Goal: Task Accomplishment & Management: Complete application form

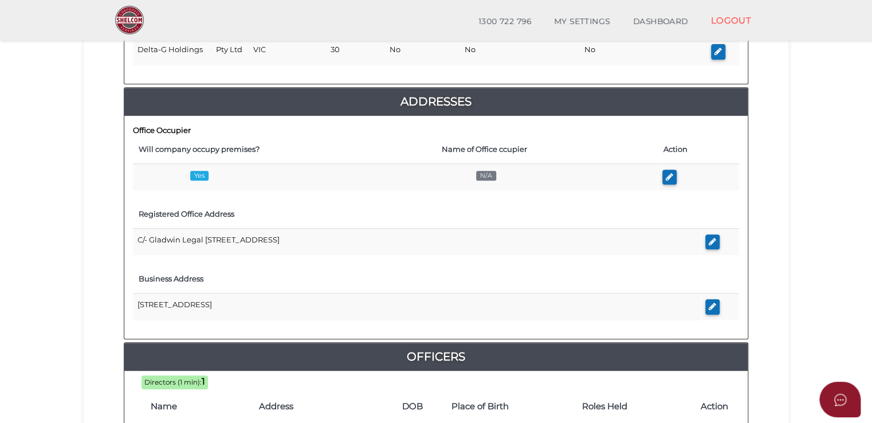
scroll to position [229, 0]
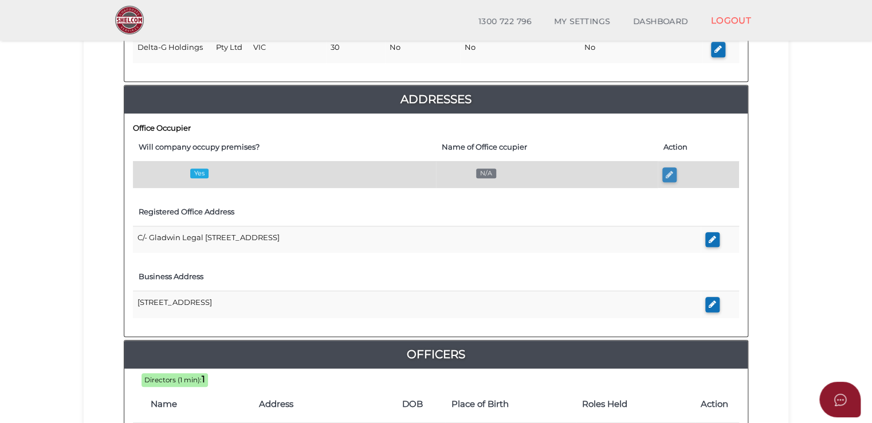
click at [667, 176] on icon "button" at bounding box center [669, 174] width 7 height 9
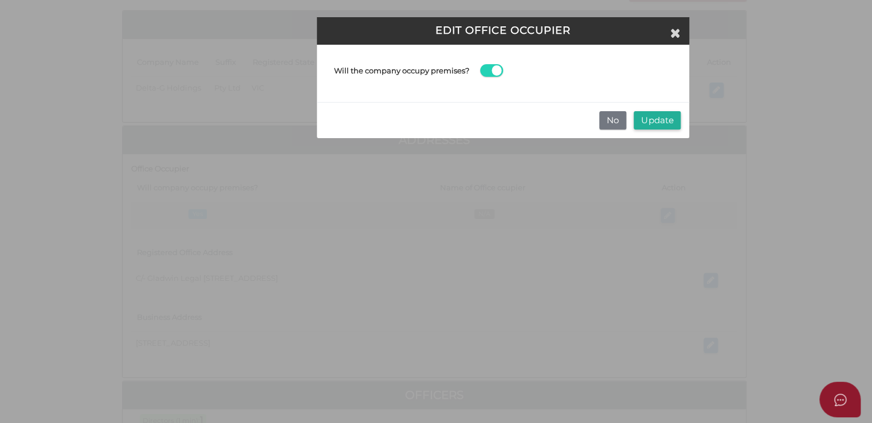
scroll to position [0, 0]
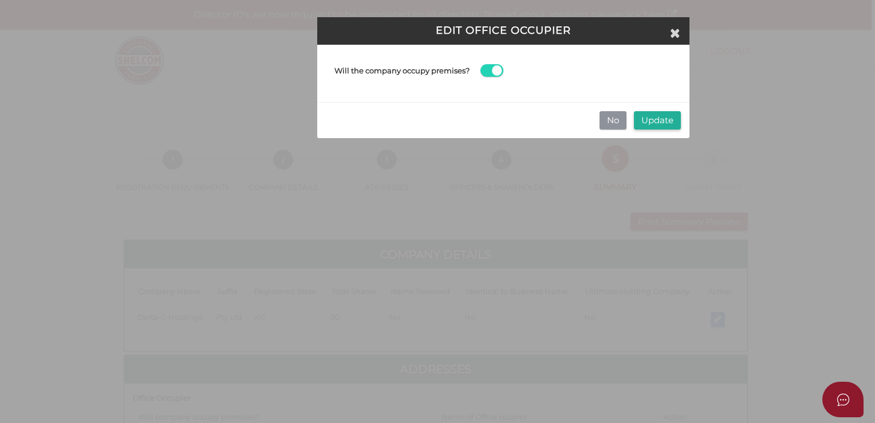
click at [616, 122] on button "No" at bounding box center [613, 120] width 27 height 19
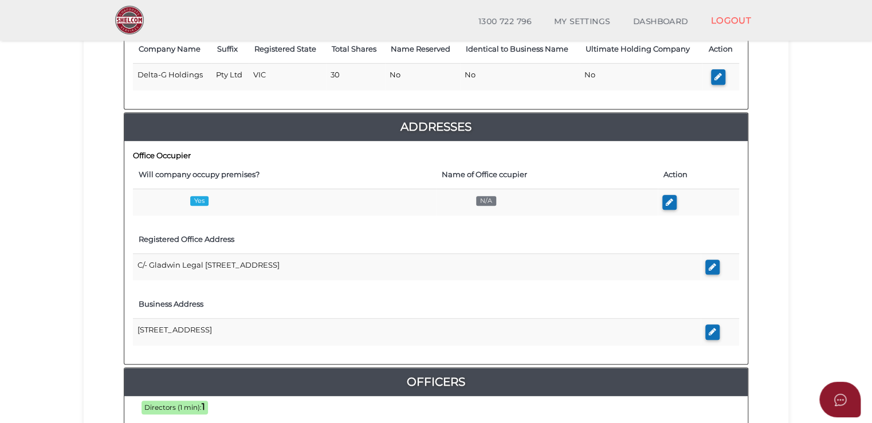
scroll to position [197, 0]
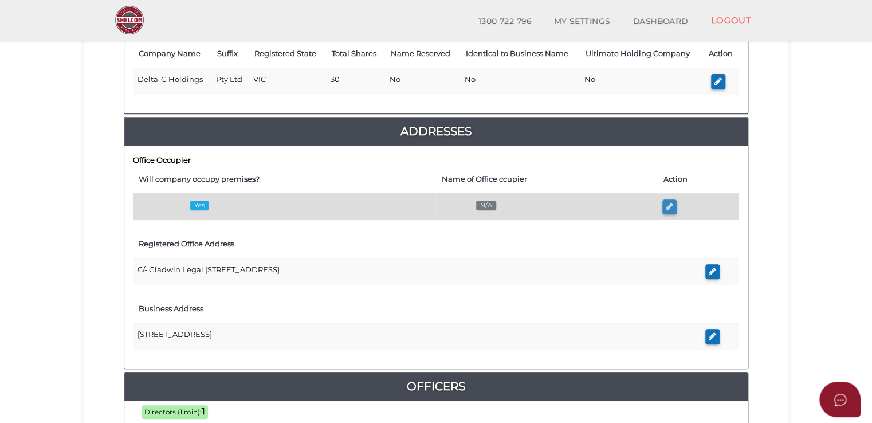
click at [669, 203] on icon "button" at bounding box center [669, 206] width 7 height 9
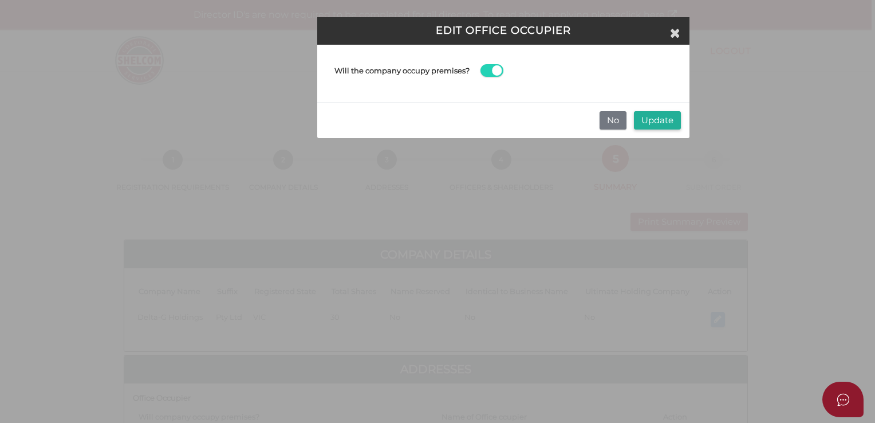
click at [485, 68] on span at bounding box center [492, 70] width 23 height 13
click at [0, 0] on input "checkbox" at bounding box center [0, 0] width 0 height 0
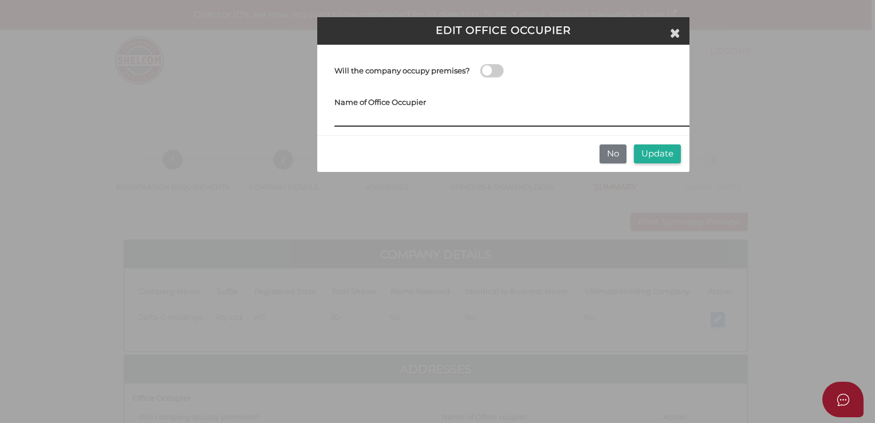
click at [374, 118] on input at bounding box center [512, 120] width 355 height 13
type input "Gladwin Legal"
click at [678, 35] on icon "Close" at bounding box center [675, 32] width 10 height 13
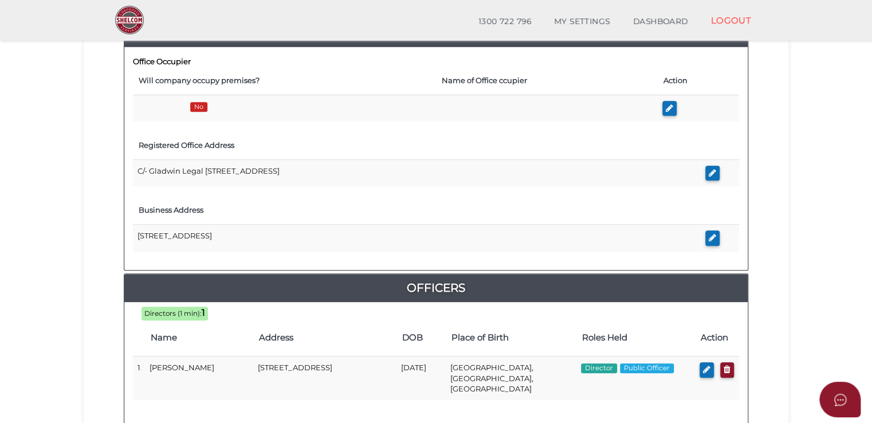
scroll to position [229, 0]
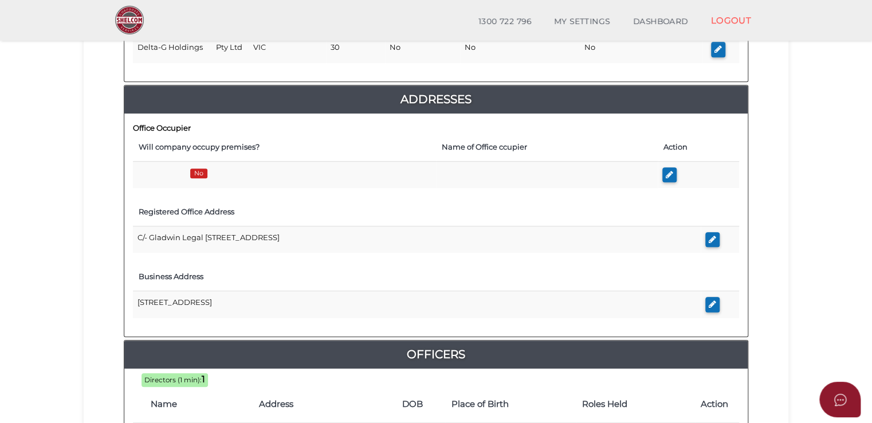
click at [314, 194] on div "Office Occupier Will company occupy premises? Name of Office ccupier Action No …" at bounding box center [435, 224] width 623 height 223
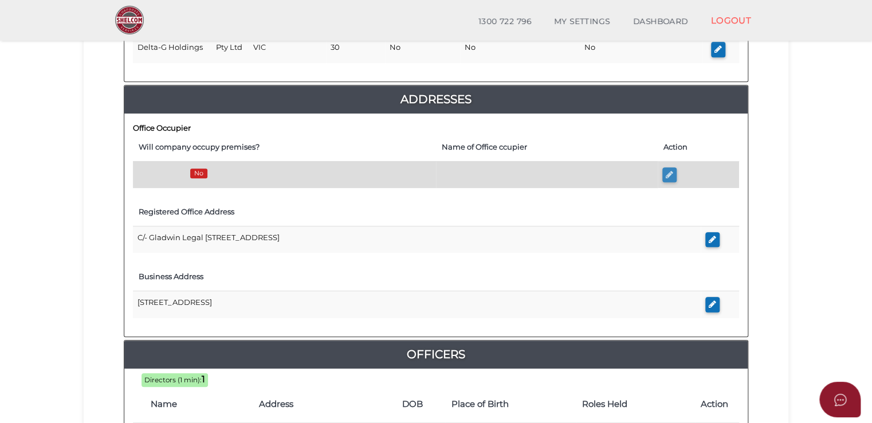
click at [671, 173] on icon "button" at bounding box center [669, 174] width 7 height 9
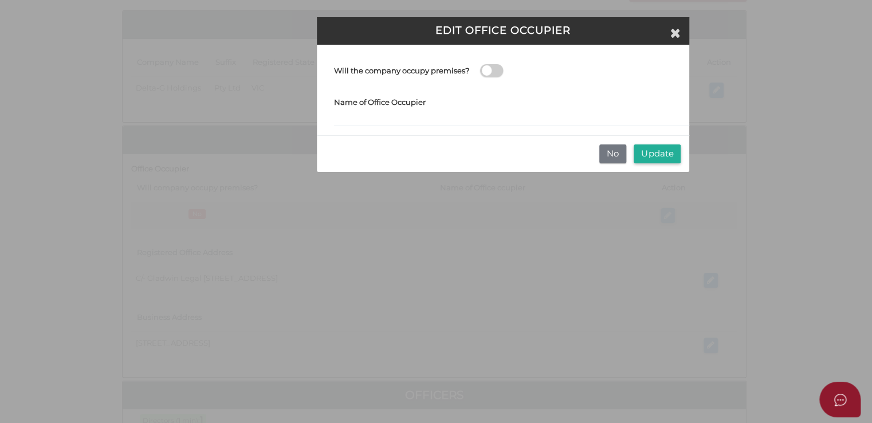
scroll to position [0, 0]
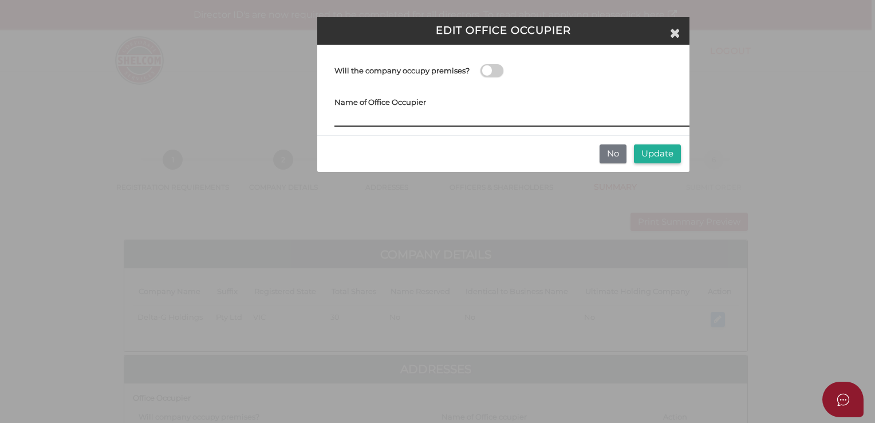
click at [394, 116] on input at bounding box center [521, 120] width 372 height 13
type input "Gladwin Legal"
click at [660, 154] on button "Update" at bounding box center [657, 153] width 47 height 19
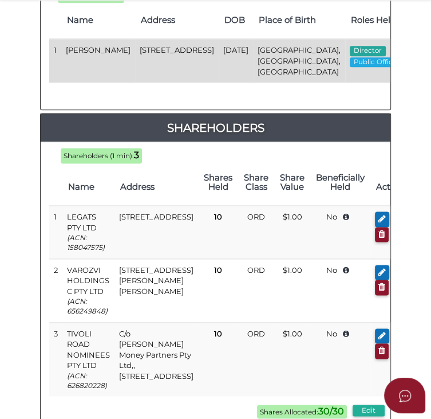
scroll to position [687, 0]
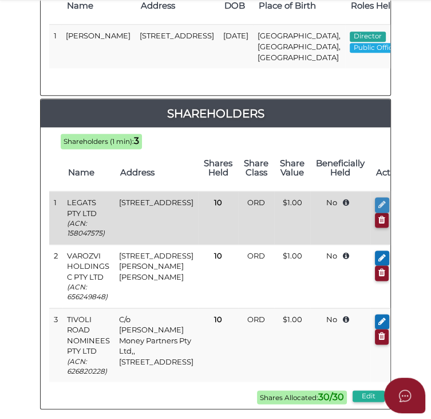
click at [379, 208] on icon "button" at bounding box center [382, 204] width 7 height 9
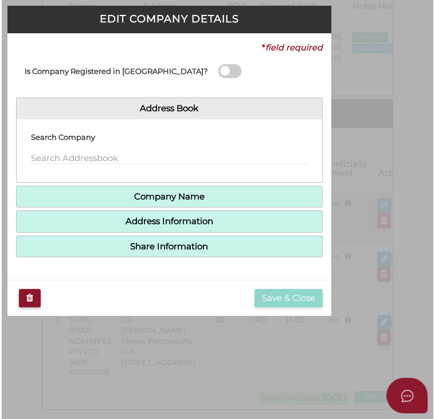
scroll to position [0, 0]
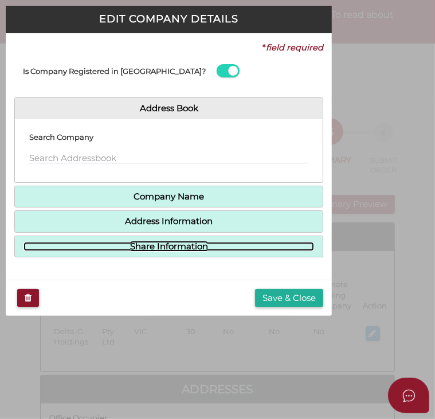
click at [155, 249] on link "Share Information" at bounding box center [168, 247] width 290 height 10
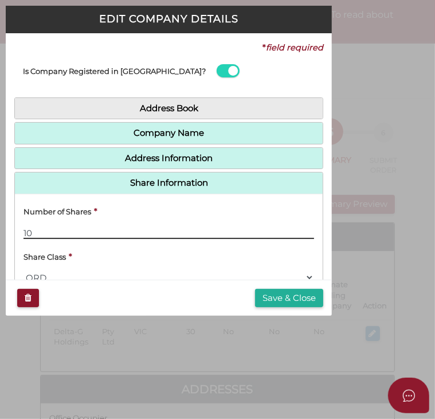
click at [34, 228] on input "10" at bounding box center [168, 232] width 290 height 13
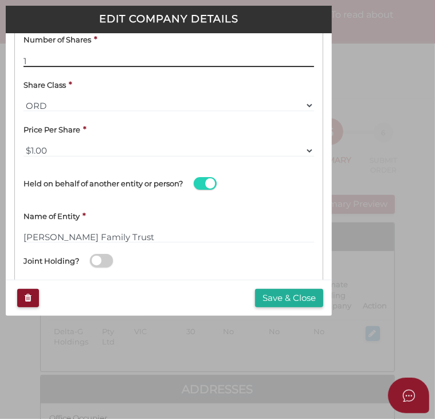
type input "1"
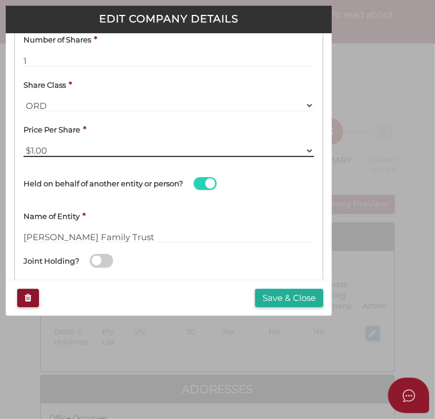
click at [34, 148] on select "$1.00 $0.01 $0.001 $0.0001 $0.10 $0.50 $2.00 $5.00 $10.00 Other" at bounding box center [168, 150] width 290 height 13
select select "$10.00"
click at [23, 144] on select "$1.00 $0.01 $0.001 $0.0001 $0.10 $0.50 $2.00 $5.00 $10.00 Other" at bounding box center [168, 150] width 290 height 13
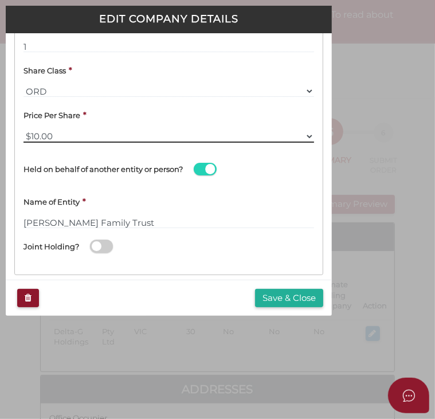
scroll to position [199, 0]
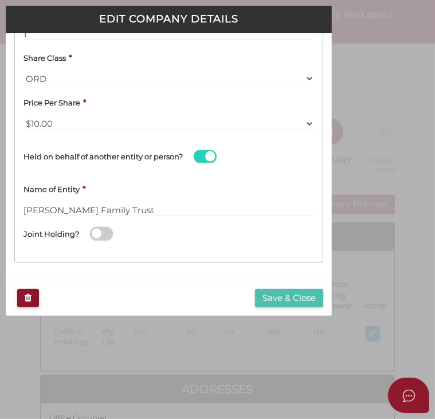
click at [261, 296] on button "Save & Close" at bounding box center [289, 298] width 68 height 19
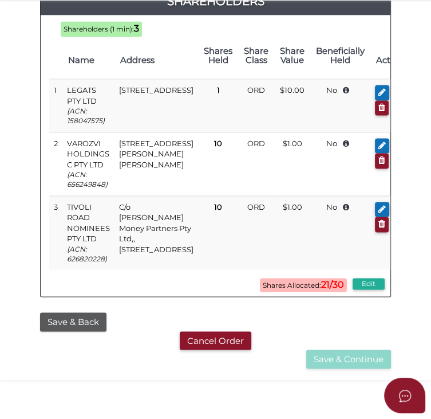
scroll to position [802, 0]
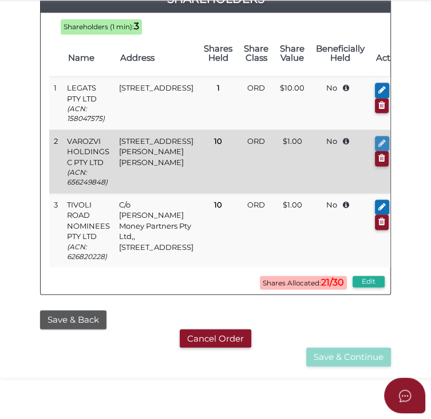
click at [379, 147] on icon "button" at bounding box center [382, 143] width 7 height 9
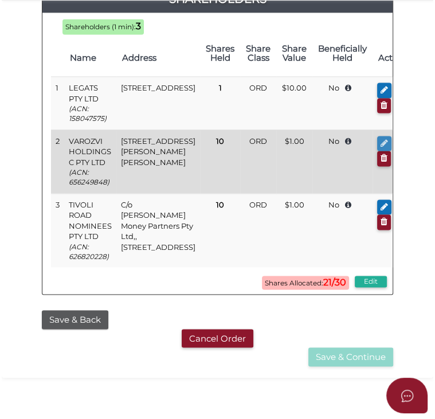
scroll to position [0, 0]
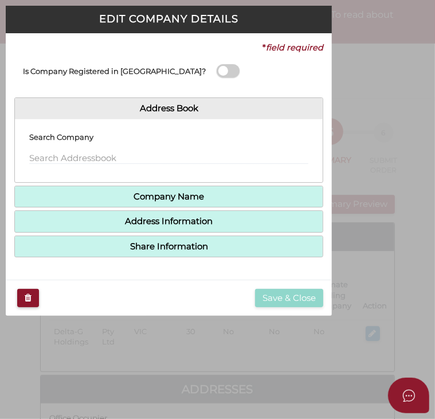
type input "10"
type input "The Varozvi Trust C"
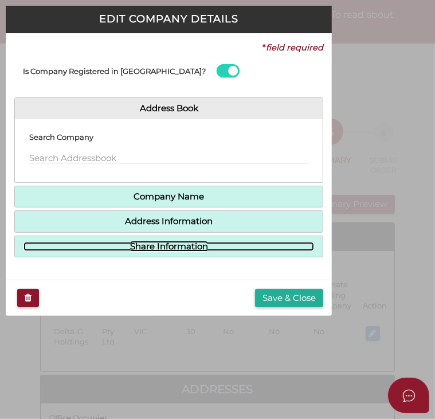
click at [160, 245] on link "Share Information" at bounding box center [168, 247] width 290 height 10
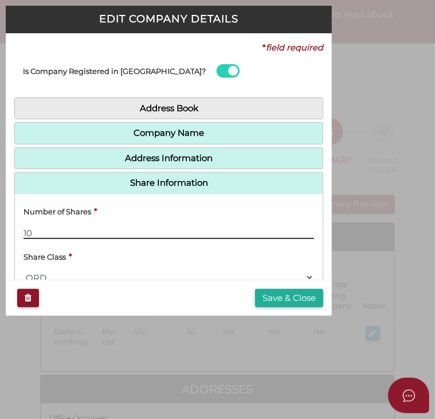
click at [48, 231] on input "10" at bounding box center [168, 232] width 290 height 13
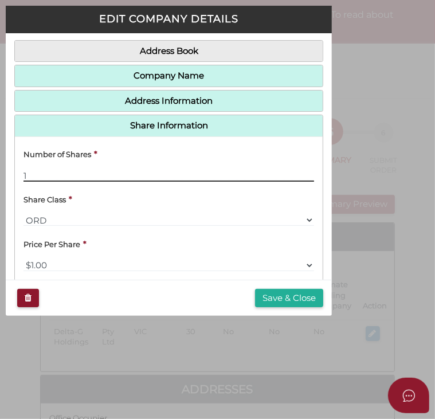
type input "1"
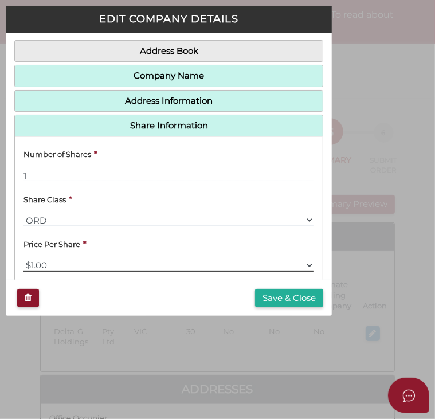
click at [156, 259] on select "$1.00 $0.01 $0.001 $0.0001 $0.10 $0.50 $2.00 $5.00 $10.00 Other" at bounding box center [168, 265] width 290 height 13
select select "$10.00"
click at [23, 259] on select "$1.00 $0.01 $0.001 $0.0001 $0.10 $0.50 $2.00 $5.00 $10.00 Other" at bounding box center [168, 265] width 290 height 13
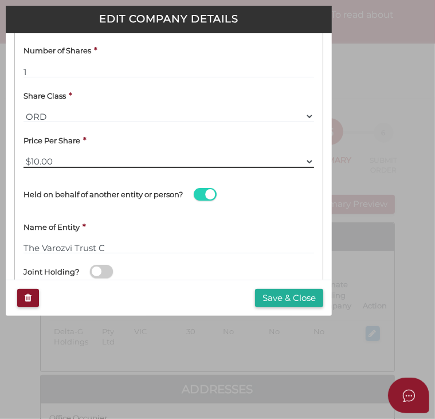
scroll to position [141, 0]
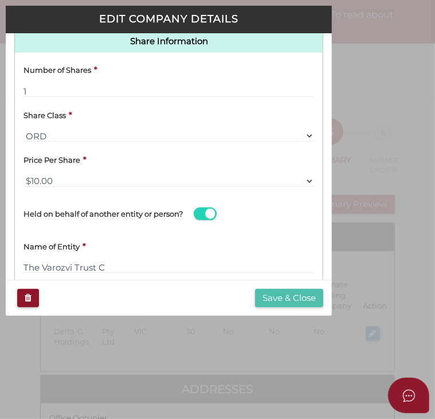
click at [266, 295] on button "Save & Close" at bounding box center [289, 298] width 68 height 19
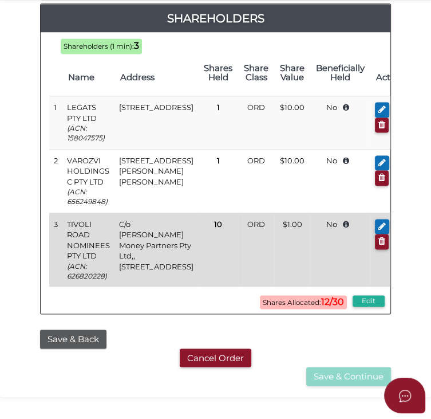
scroll to position [802, 0]
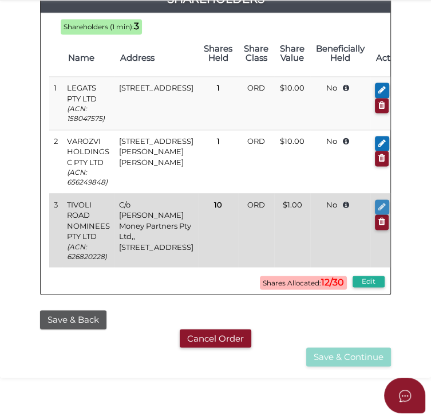
click at [379, 211] on icon "button" at bounding box center [382, 206] width 7 height 9
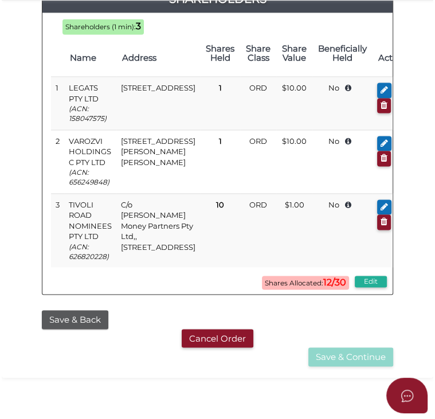
scroll to position [0, 0]
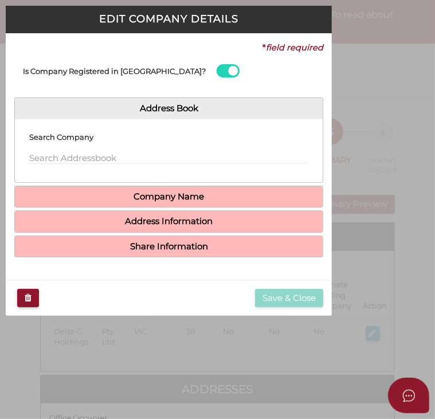
type input "10"
type input "The [PERSON_NAME] Family Trust"
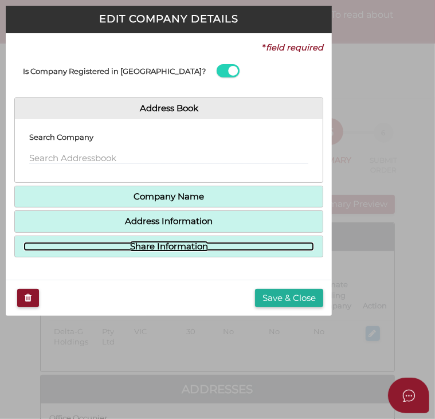
click at [151, 242] on link "Share Information" at bounding box center [168, 247] width 290 height 10
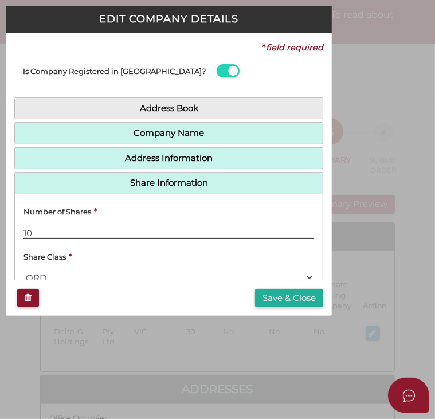
click at [61, 226] on input "10" at bounding box center [168, 232] width 290 height 13
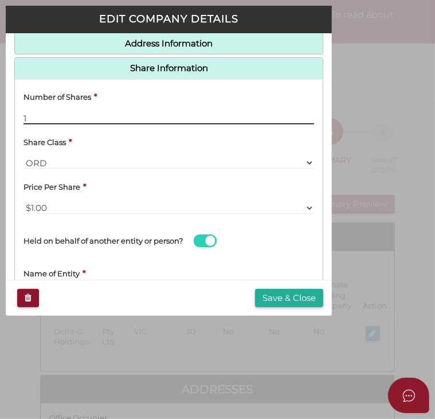
scroll to position [172, 0]
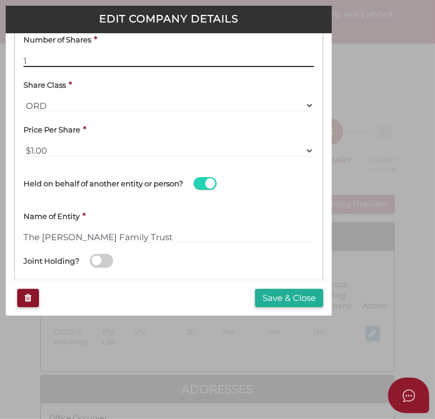
type input "1"
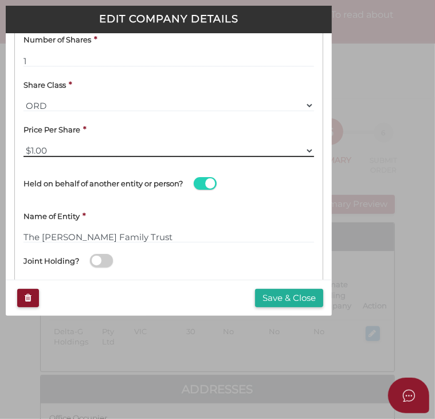
click at [105, 154] on select "$1.00 $0.01 $0.001 $0.0001 $0.10 $0.50 $2.00 $5.00 $10.00 Other" at bounding box center [168, 150] width 290 height 13
select select "$10.00"
click at [23, 144] on select "$1.00 $0.01 $0.001 $0.0001 $0.10 $0.50 $2.00 $5.00 $10.00 Other" at bounding box center [168, 150] width 290 height 13
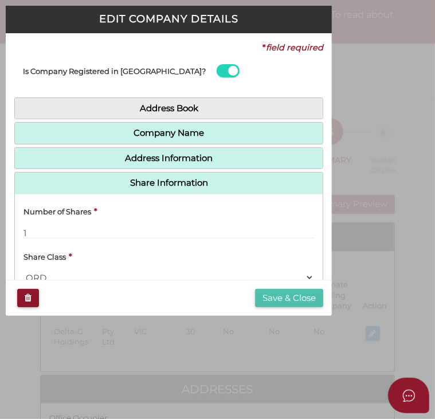
click at [265, 297] on button "Save & Close" at bounding box center [289, 298] width 68 height 19
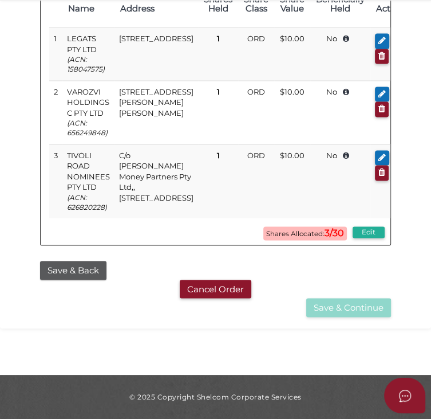
scroll to position [859, 0]
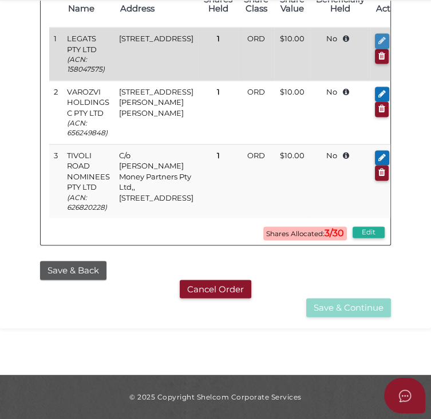
click at [379, 45] on icon "button" at bounding box center [382, 40] width 7 height 9
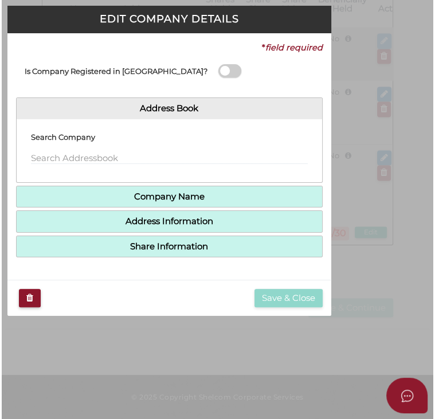
scroll to position [0, 0]
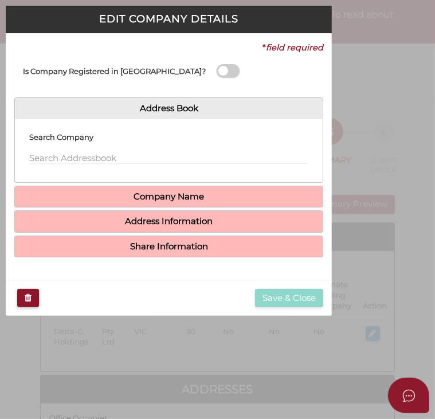
type input "1"
select select "$10.00"
type input "[PERSON_NAME] Family Trust"
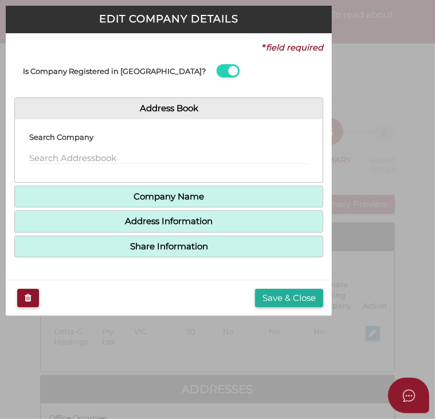
click at [168, 251] on h4 "Share Information" at bounding box center [169, 246] width 308 height 21
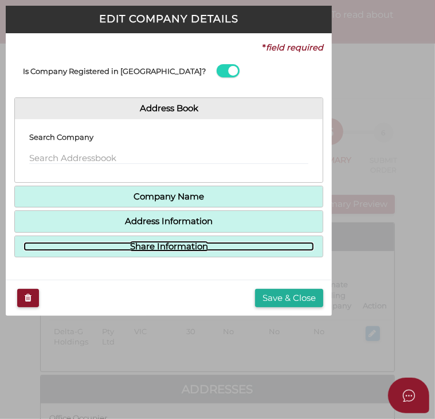
click at [167, 242] on link "Share Information" at bounding box center [168, 247] width 290 height 10
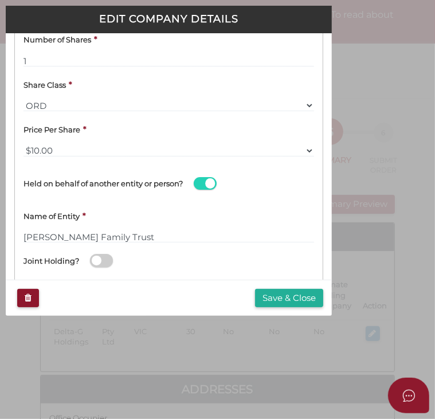
scroll to position [199, 0]
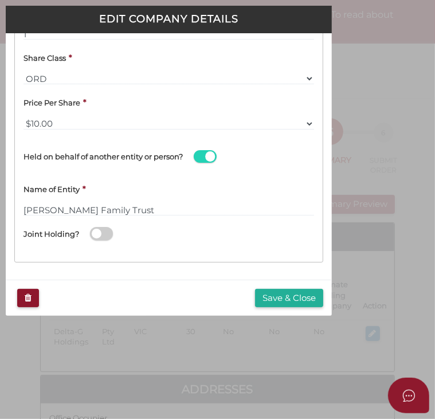
click at [197, 152] on span at bounding box center [205, 156] width 23 height 13
click at [0, 0] on input "checkbox" at bounding box center [0, 0] width 0 height 0
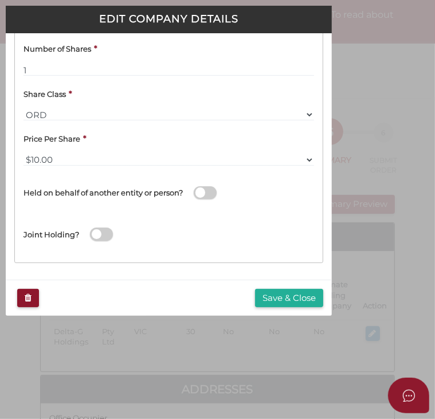
click at [209, 190] on span at bounding box center [205, 192] width 23 height 13
click at [0, 0] on input "checkbox" at bounding box center [0, 0] width 0 height 0
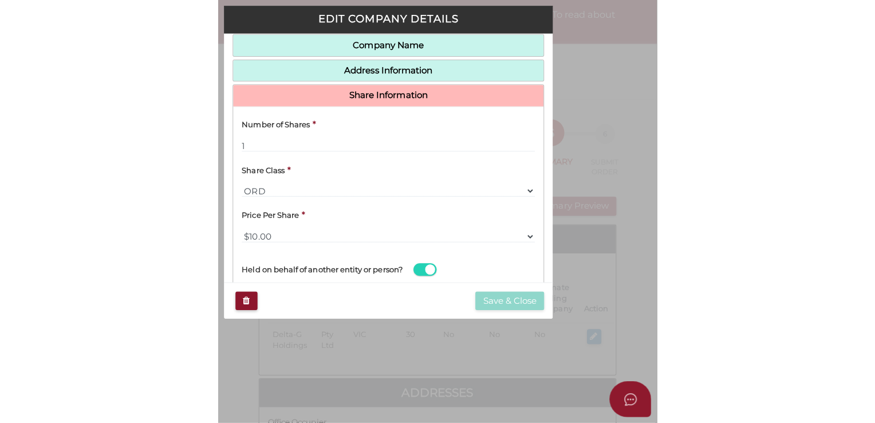
scroll to position [84, 0]
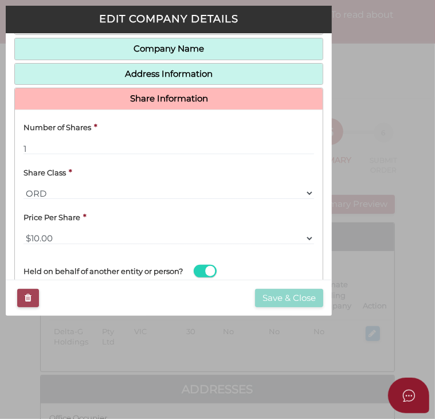
click at [25, 294] on icon "button" at bounding box center [28, 297] width 7 height 9
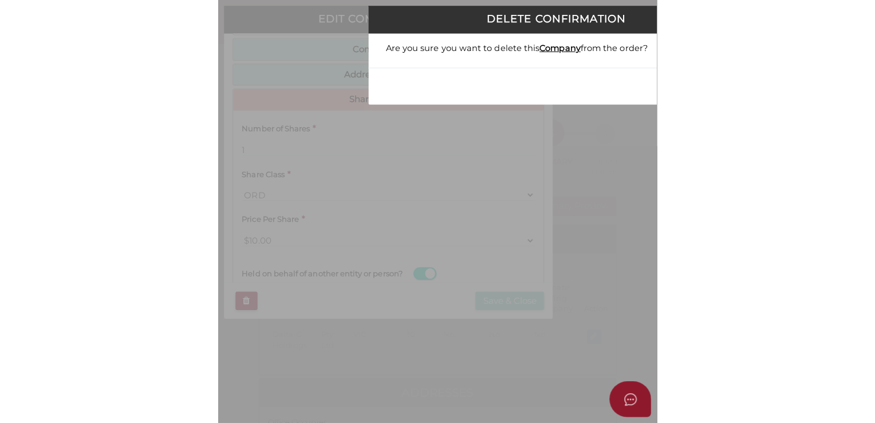
scroll to position [69, 0]
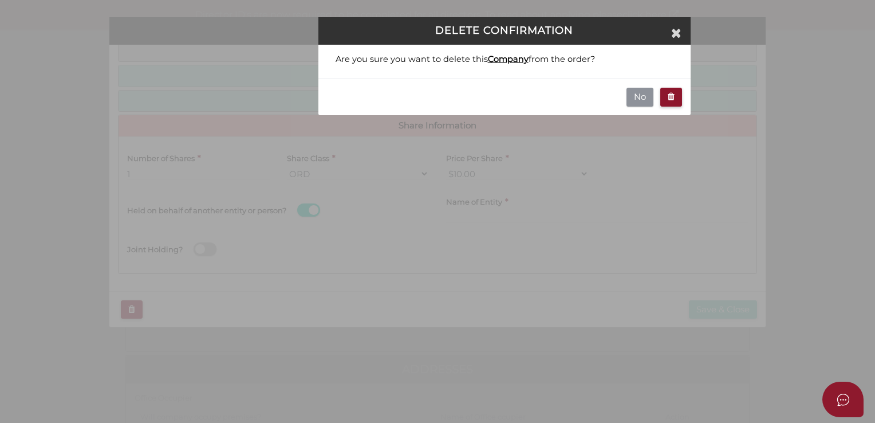
click at [434, 95] on button "No" at bounding box center [640, 97] width 27 height 19
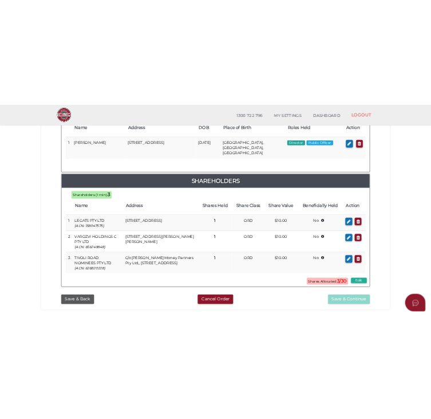
scroll to position [630, 0]
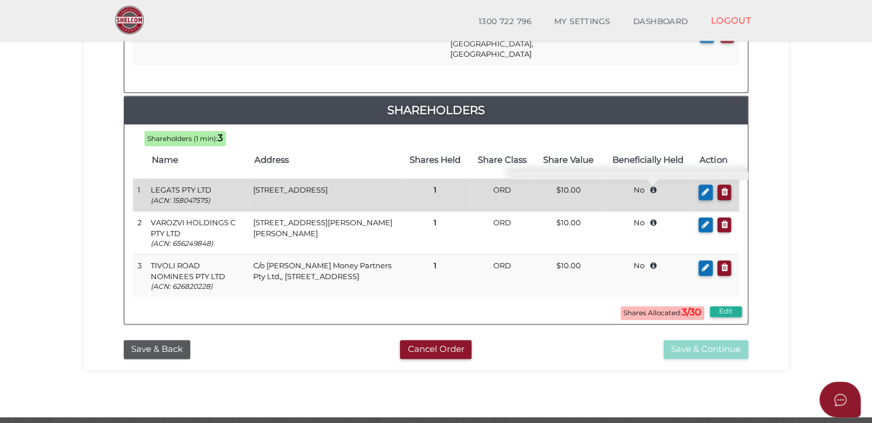
click at [651, 186] on icon at bounding box center [653, 189] width 18 height 7
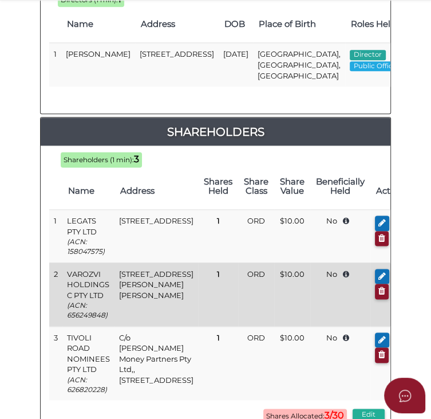
scroll to position [745, 0]
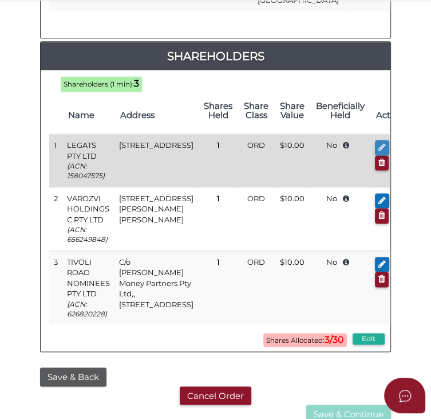
click at [379, 151] on icon "button" at bounding box center [382, 147] width 7 height 9
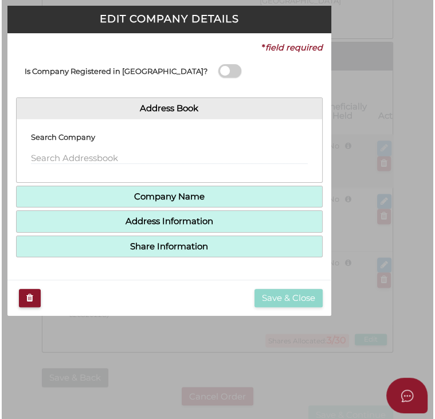
scroll to position [0, 0]
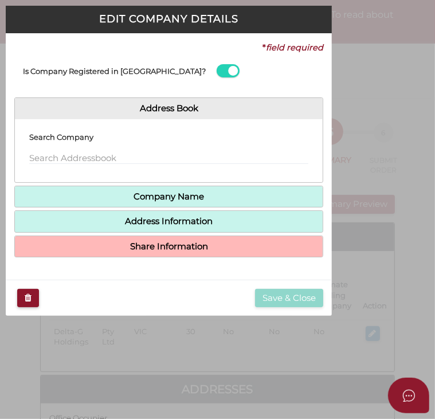
click at [164, 254] on h4 "Share Information" at bounding box center [169, 246] width 308 height 21
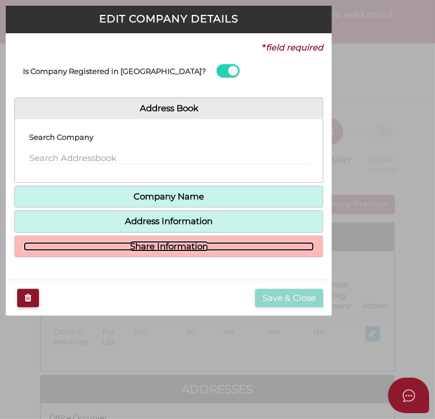
click at [163, 246] on link "Share Information" at bounding box center [168, 247] width 290 height 10
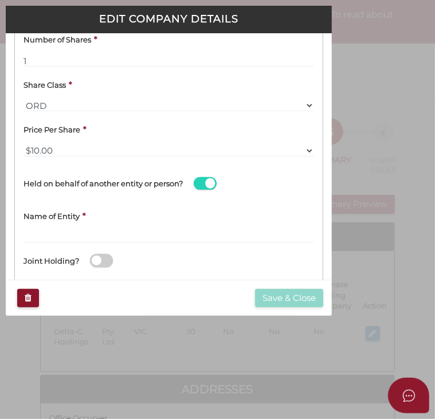
scroll to position [199, 0]
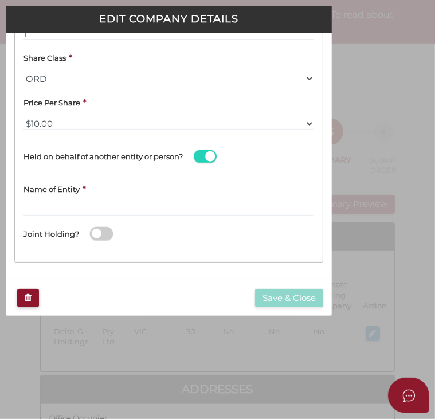
click at [118, 199] on div "Name of Entity *" at bounding box center [168, 198] width 290 height 36
click at [64, 199] on div "Name of Entity *" at bounding box center [168, 198] width 290 height 36
click at [58, 207] on input "text" at bounding box center [168, 209] width 290 height 13
paste input "[PERSON_NAME] Family Trust"
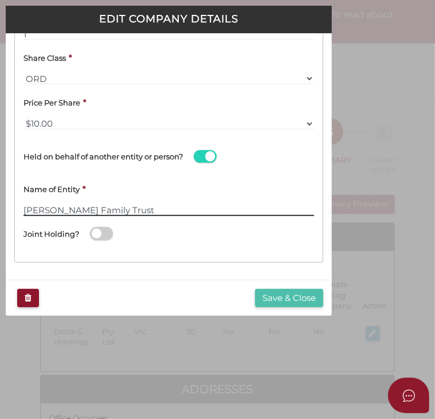
type input "[PERSON_NAME] Family Trust"
click at [286, 290] on button "Save & Close" at bounding box center [289, 298] width 68 height 19
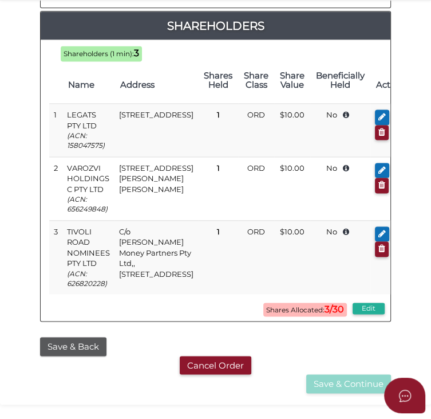
scroll to position [802, 0]
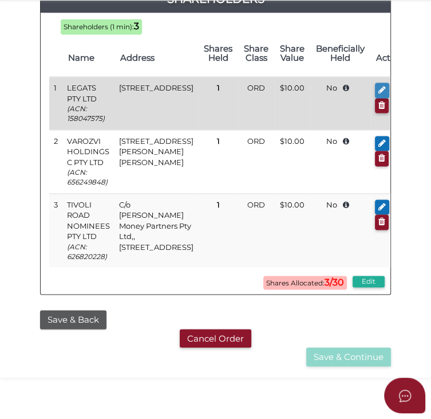
click at [375, 98] on button "button" at bounding box center [382, 89] width 14 height 15
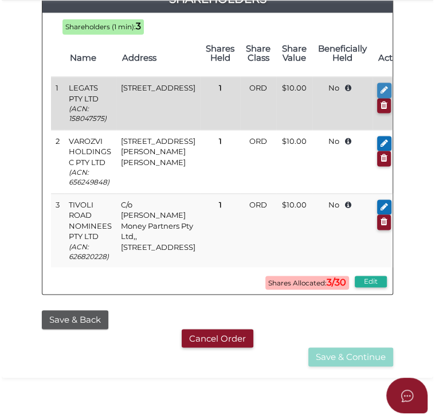
scroll to position [0, 0]
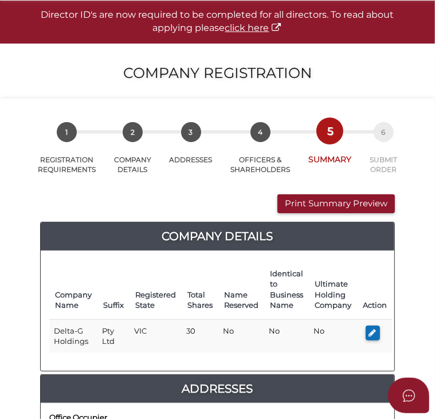
type input "1"
select select "$10.00"
type input "[PERSON_NAME] Family Trust"
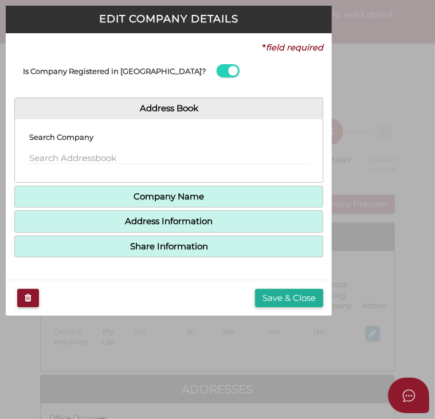
click at [179, 251] on h4 "Share Information" at bounding box center [169, 246] width 308 height 21
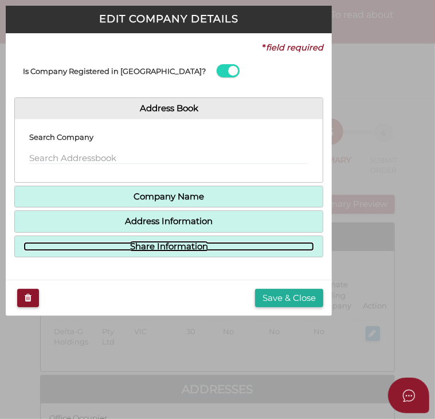
click at [179, 247] on link "Share Information" at bounding box center [168, 247] width 290 height 10
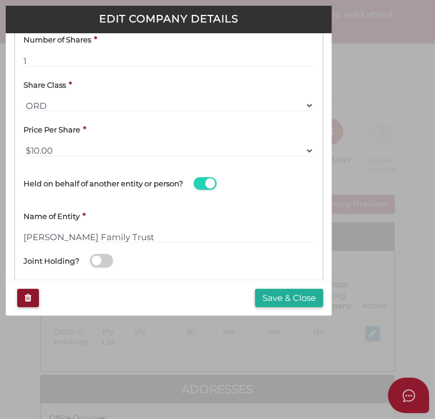
scroll to position [199, 0]
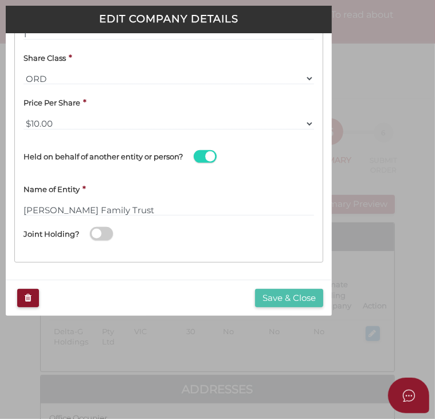
click at [281, 304] on button "Save & Close" at bounding box center [289, 298] width 68 height 19
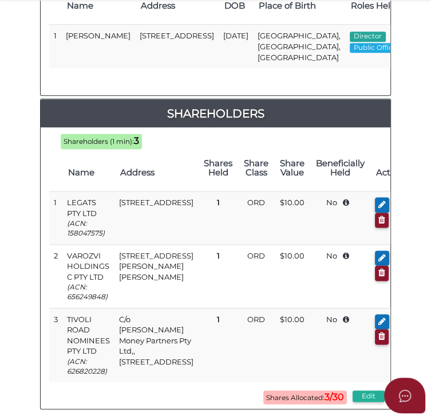
scroll to position [802, 0]
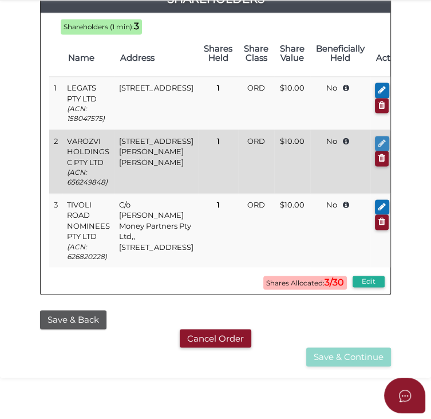
click at [379, 147] on icon "button" at bounding box center [382, 143] width 7 height 9
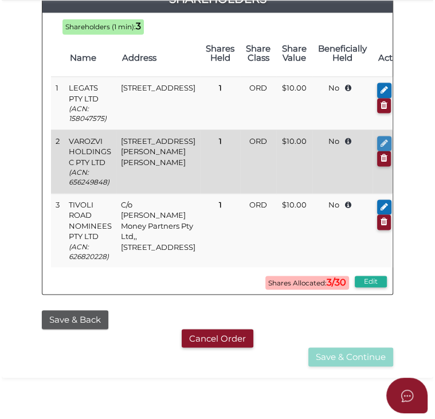
scroll to position [0, 0]
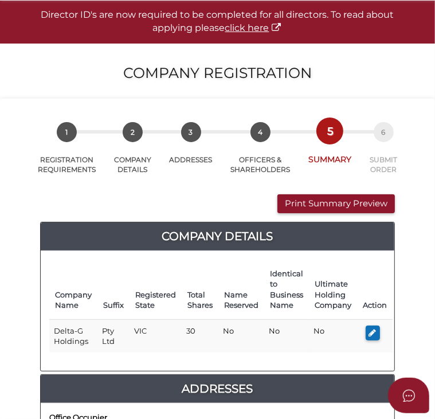
type input "1"
select select "$10.00"
type input "The Varozvi Trust C"
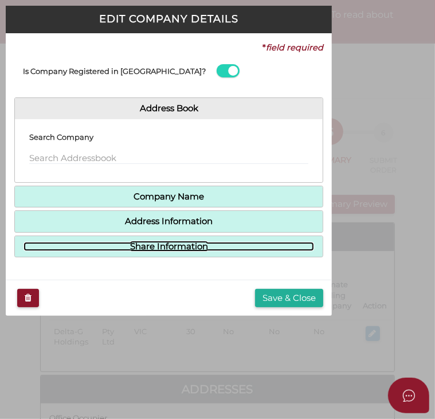
click at [198, 245] on link "Share Information" at bounding box center [168, 247] width 290 height 10
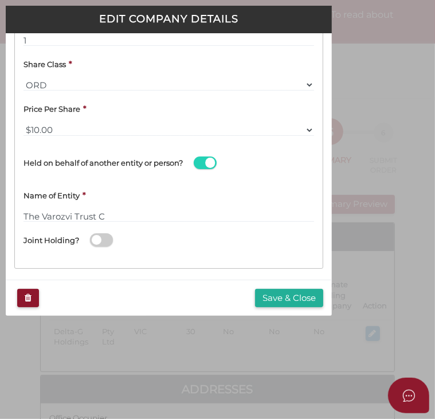
scroll to position [199, 0]
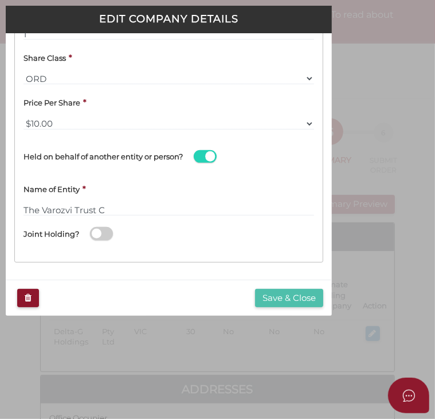
click at [275, 301] on button "Save & Close" at bounding box center [289, 298] width 68 height 19
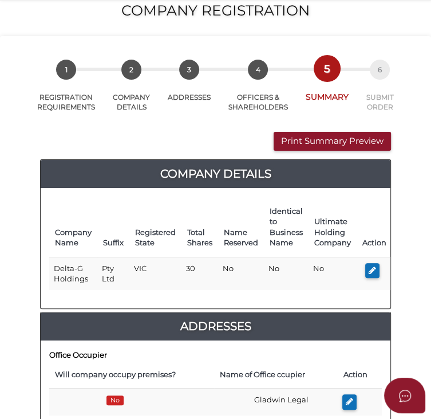
scroll to position [57, 0]
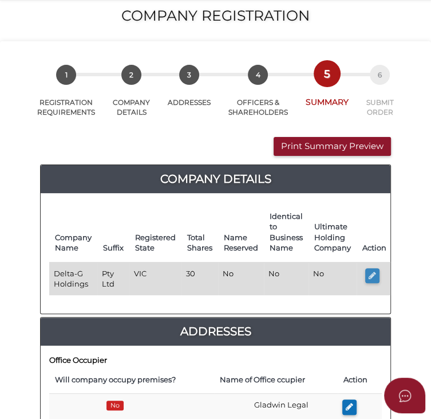
click at [369, 274] on icon "button" at bounding box center [372, 275] width 7 height 9
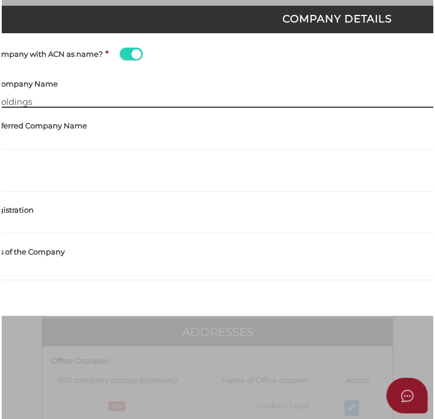
scroll to position [0, 0]
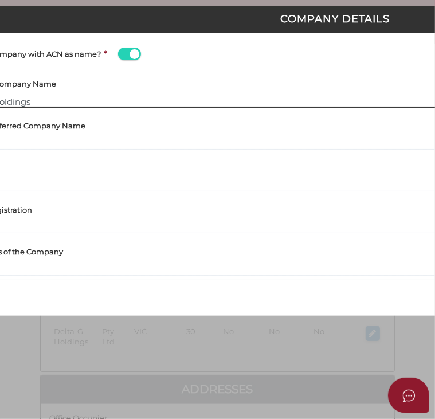
type input "[[ACN Number]]"
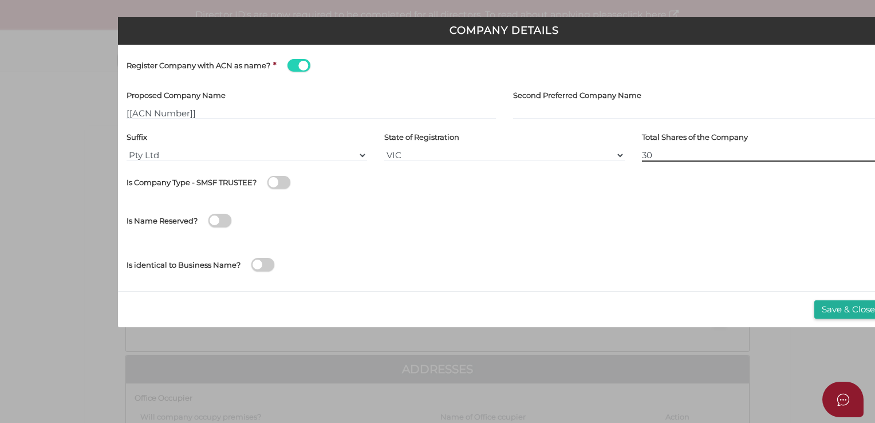
click at [434, 157] on input "30" at bounding box center [762, 155] width 241 height 13
type input "3"
click at [434, 306] on button "Save & Close" at bounding box center [849, 309] width 68 height 19
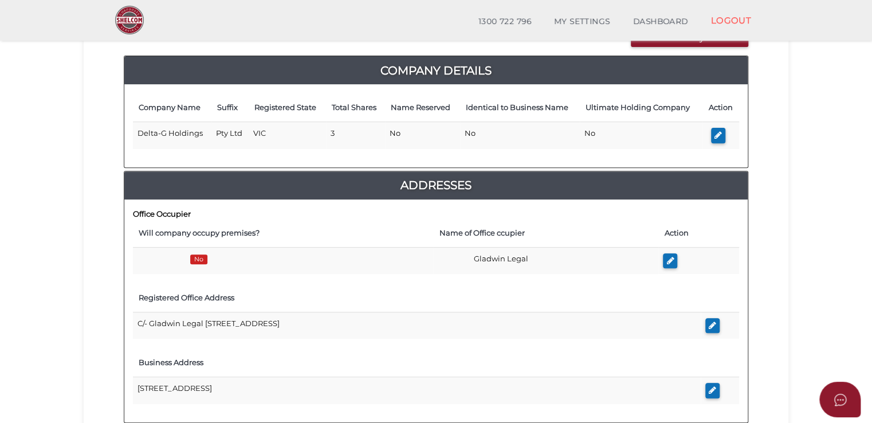
scroll to position [115, 0]
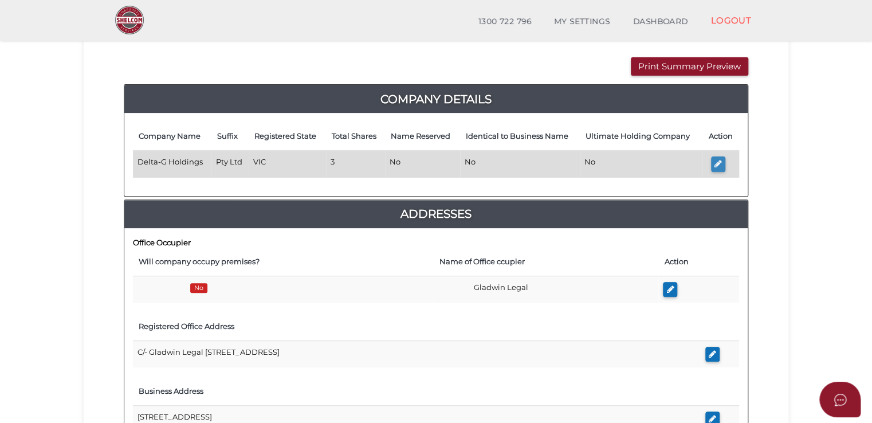
click at [711, 167] on button "button" at bounding box center [718, 163] width 14 height 15
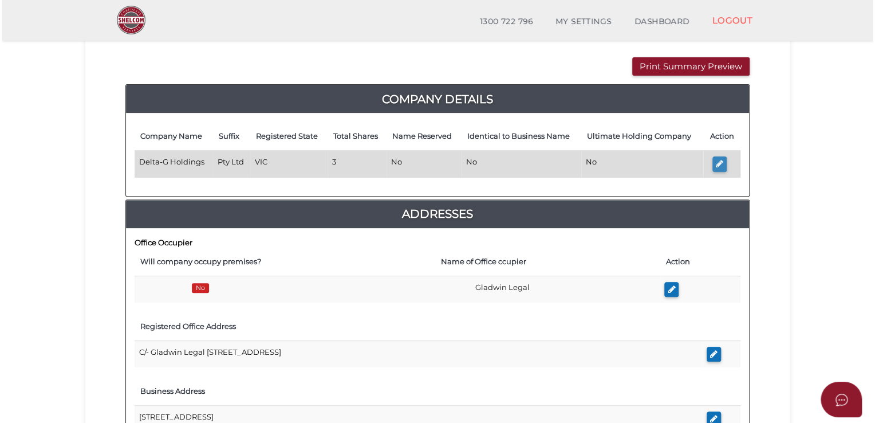
scroll to position [0, 0]
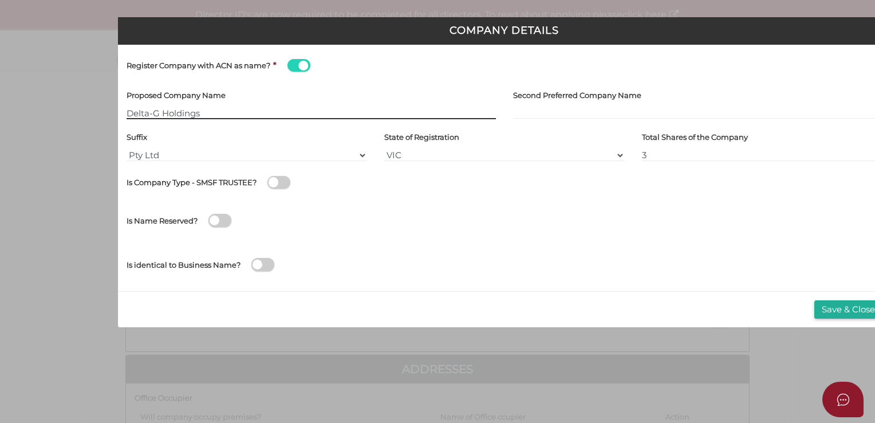
type input "[[ACN Number]]"
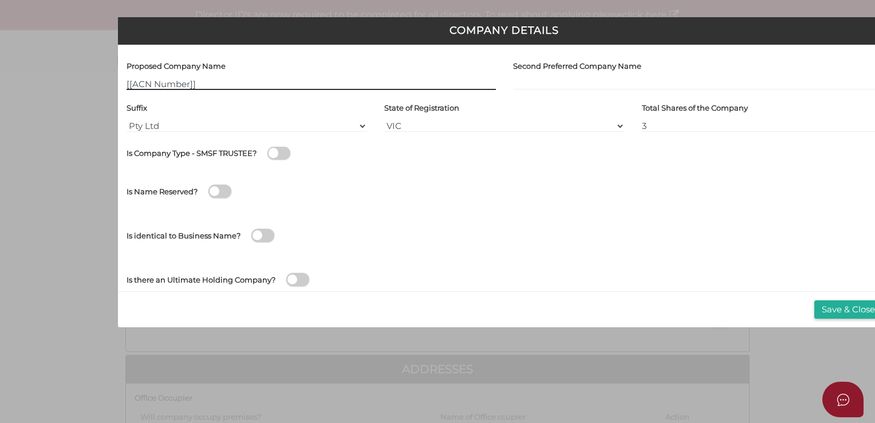
scroll to position [45, 0]
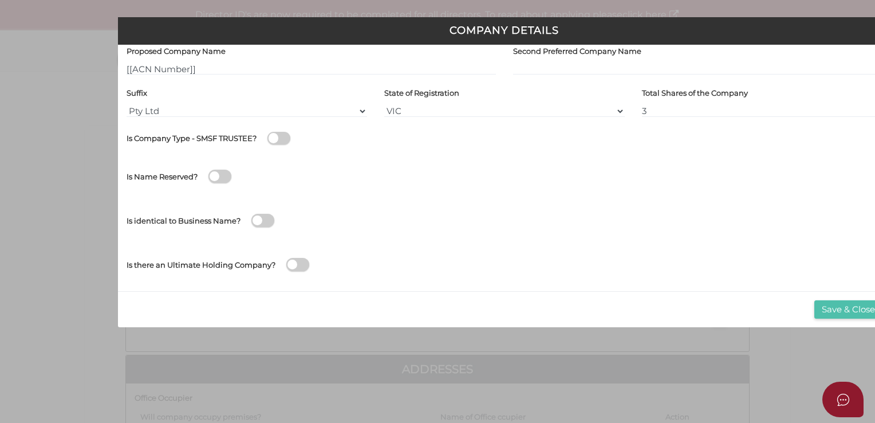
click at [840, 312] on button "Save & Close" at bounding box center [849, 309] width 68 height 19
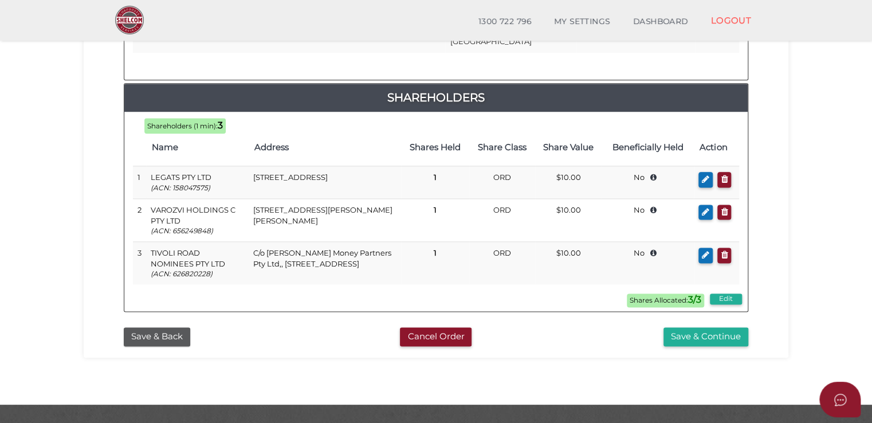
scroll to position [655, 0]
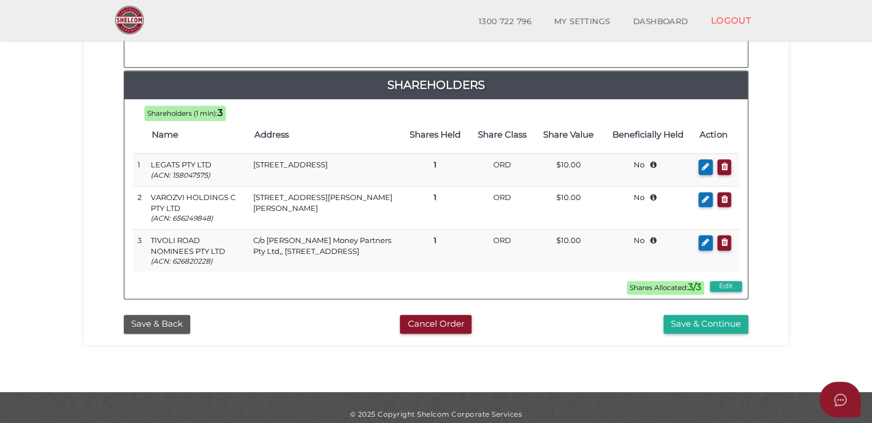
click at [323, 320] on div "Save & Back" at bounding box center [222, 323] width 214 height 19
click at [702, 315] on button "Save & Continue" at bounding box center [705, 323] width 85 height 19
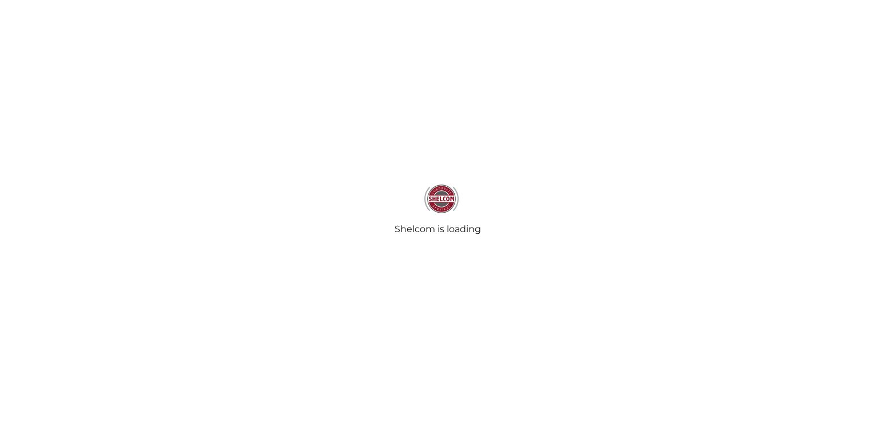
select select "Comb Binding"
select select "No"
radio input "true"
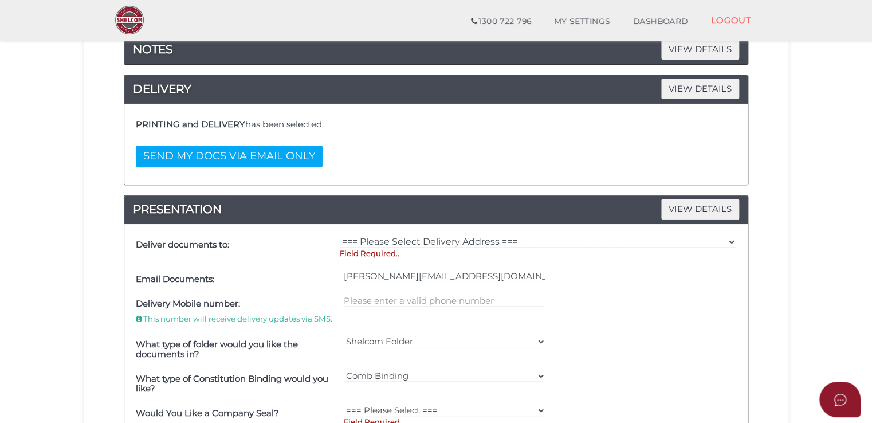
scroll to position [172, 0]
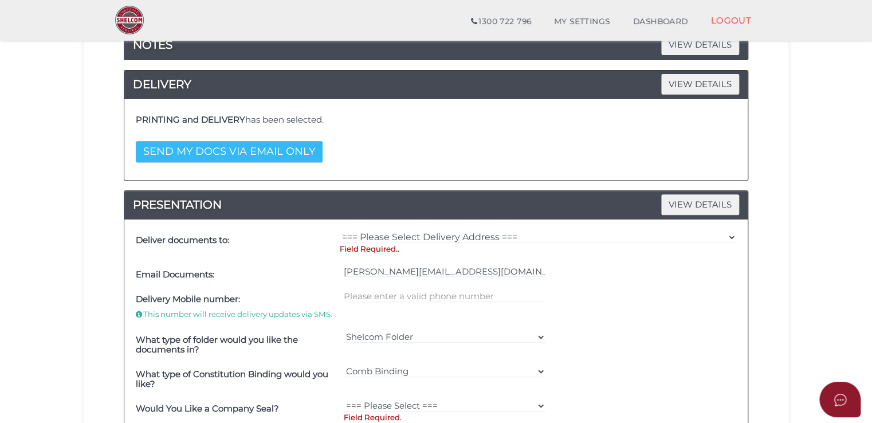
click at [294, 155] on button "SEND MY DOCS VIA EMAIL ONLY" at bounding box center [229, 151] width 187 height 21
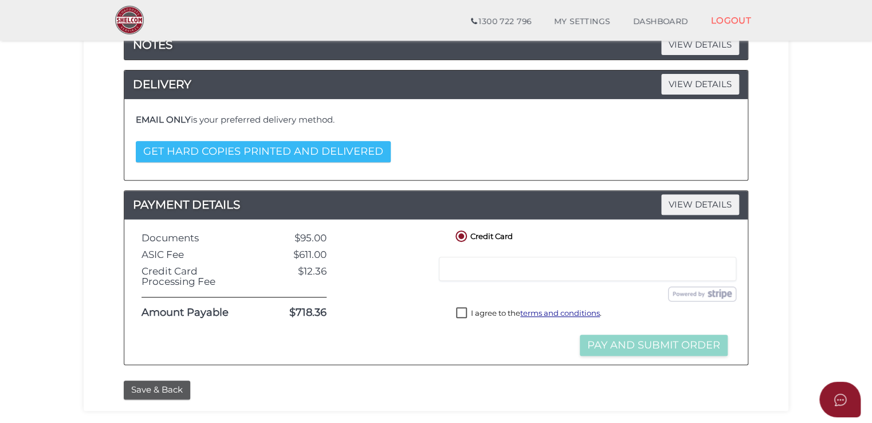
click at [371, 157] on button "GET HARD COPIES PRINTED AND DELIVERED" at bounding box center [263, 151] width 255 height 21
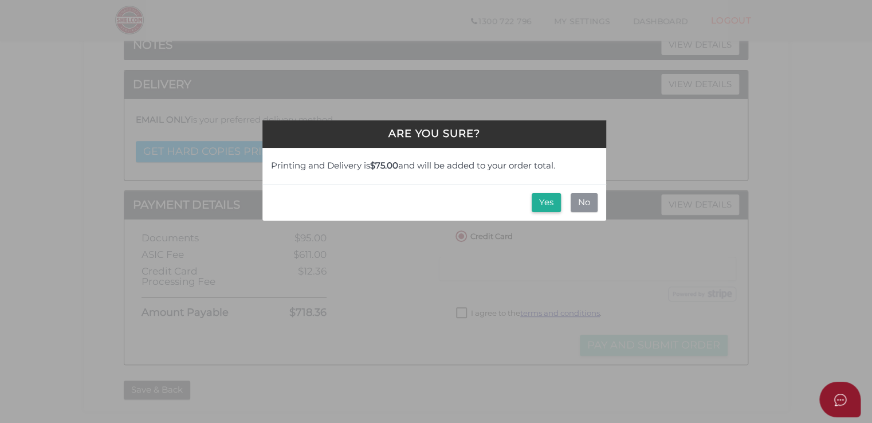
click at [586, 200] on button "No" at bounding box center [584, 202] width 27 height 19
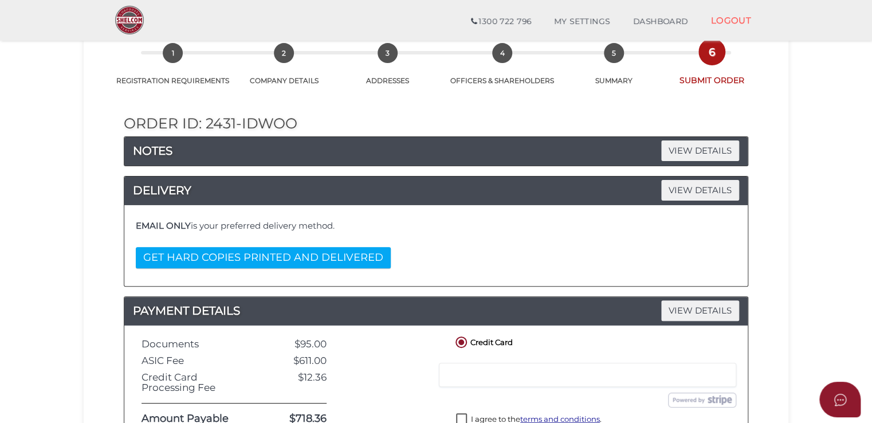
scroll to position [57, 0]
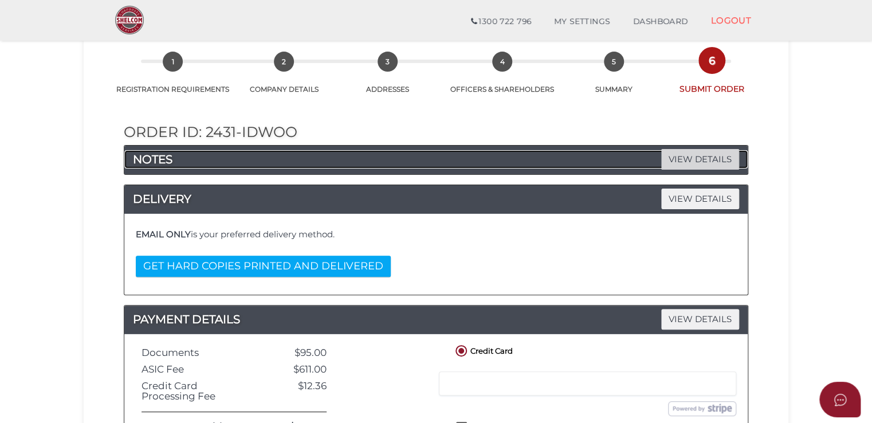
click at [662, 164] on span "VIEW DETAILS" at bounding box center [700, 159] width 78 height 20
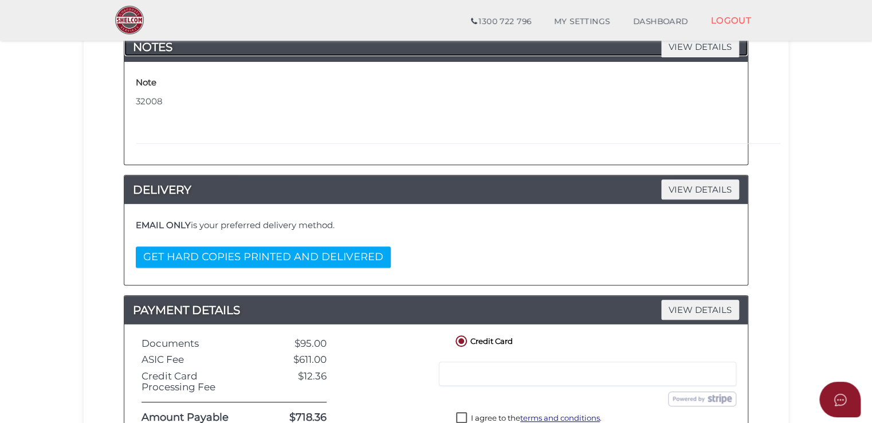
scroll to position [172, 0]
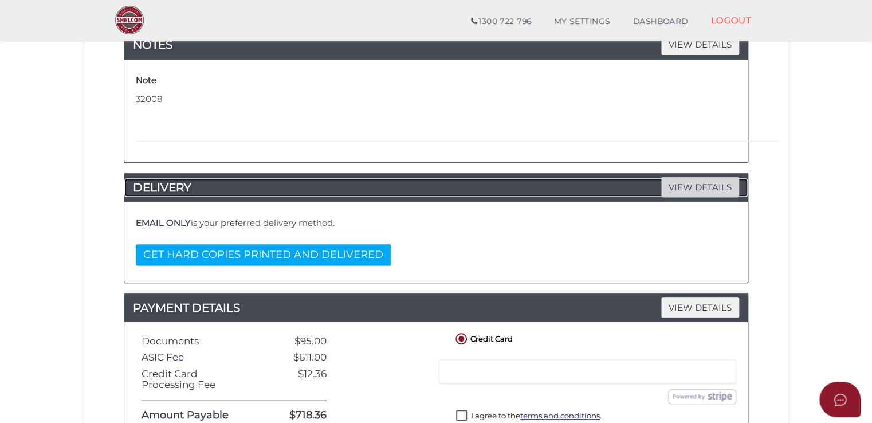
click at [672, 182] on span "VIEW DETAILS" at bounding box center [700, 187] width 78 height 20
click at [680, 186] on span "VIEW DETAILS" at bounding box center [700, 187] width 78 height 20
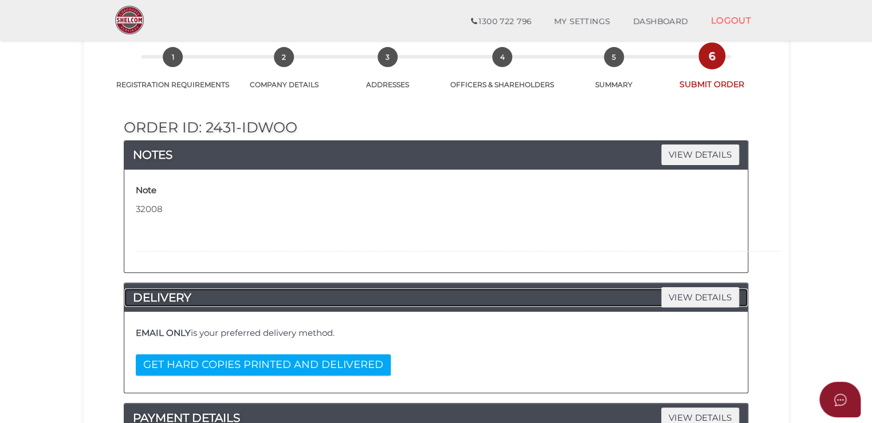
scroll to position [57, 0]
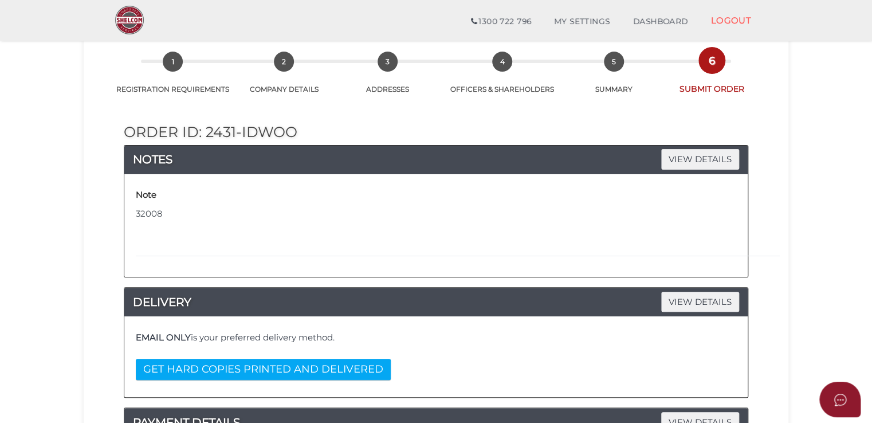
click at [353, 258] on div "Note 32008" at bounding box center [439, 225] width 612 height 85
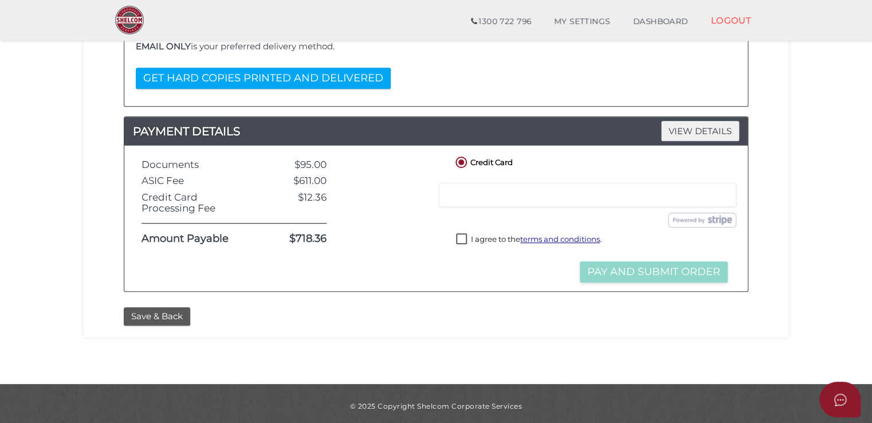
scroll to position [351, 0]
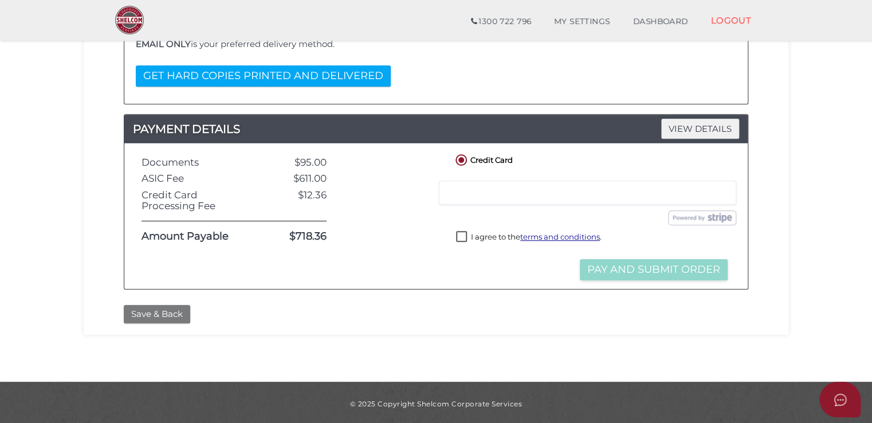
click at [158, 312] on button "Save & Back" at bounding box center [157, 314] width 66 height 19
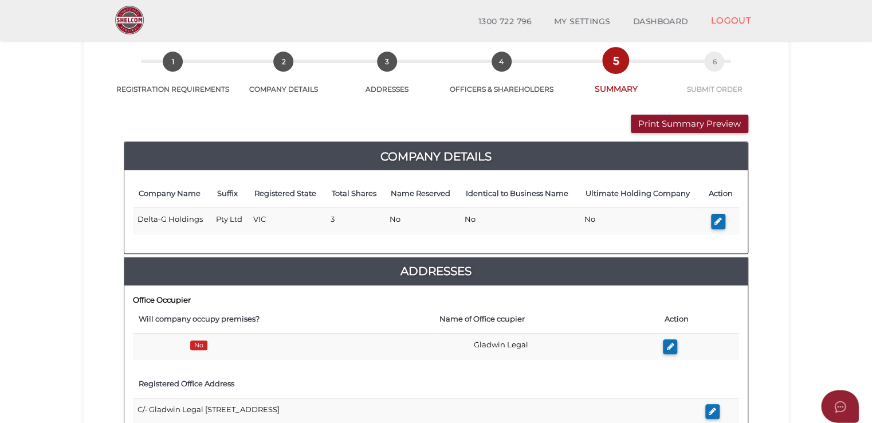
scroll to position [115, 0]
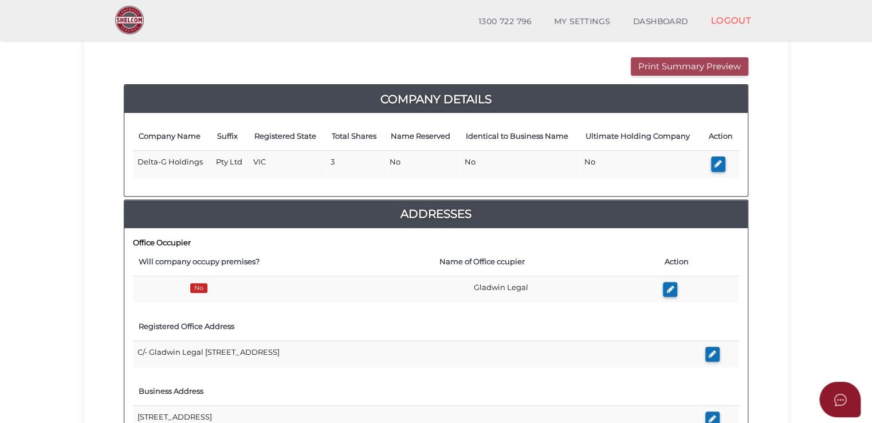
click at [665, 71] on button "Print Summary Preview" at bounding box center [689, 66] width 117 height 19
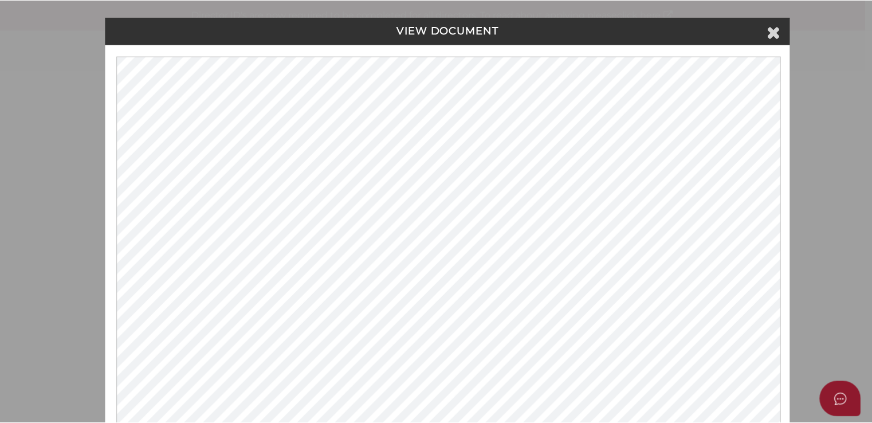
scroll to position [0, 0]
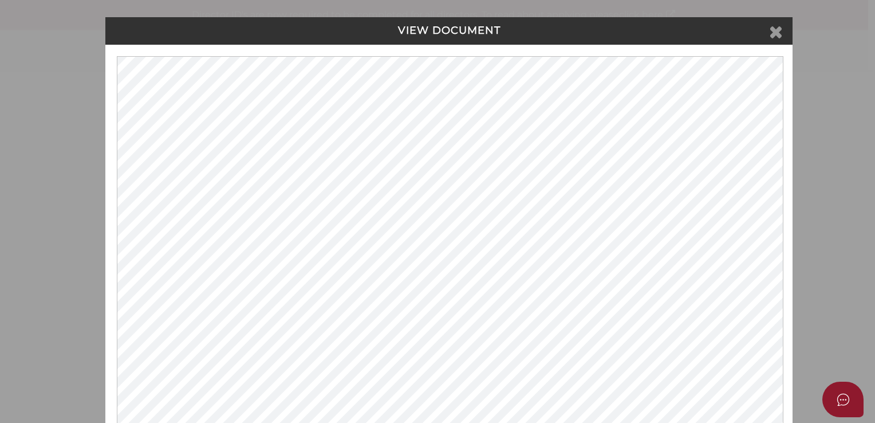
click at [770, 37] on icon at bounding box center [776, 31] width 14 height 17
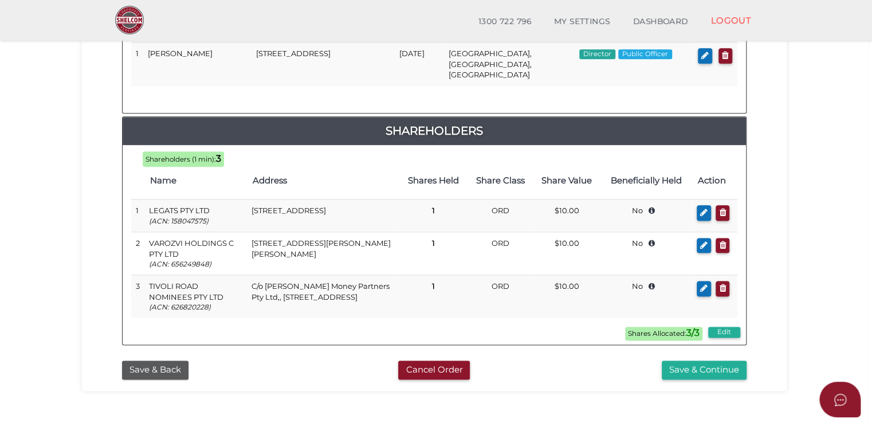
scroll to position [630, 0]
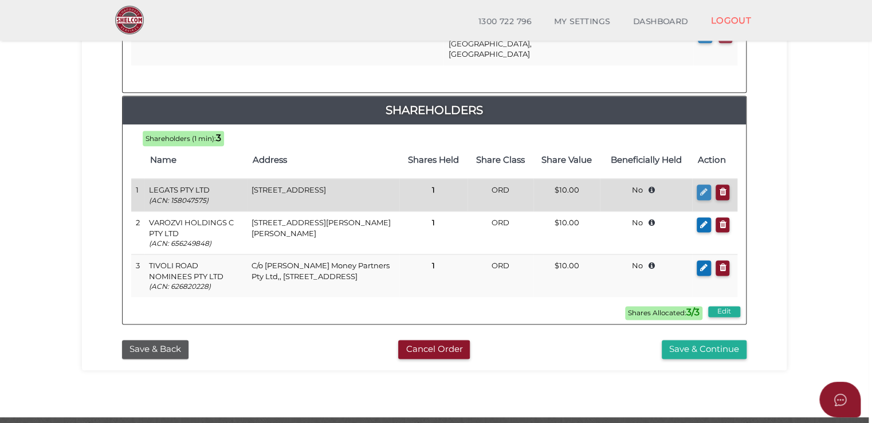
click at [701, 187] on icon "button" at bounding box center [703, 191] width 7 height 9
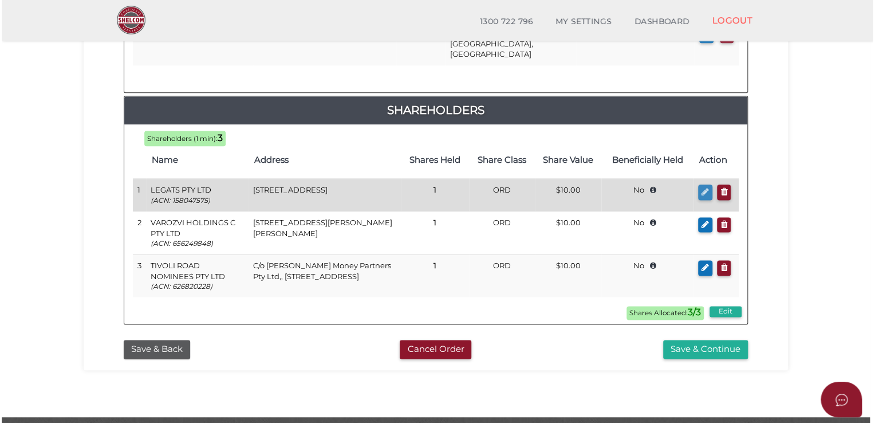
scroll to position [0, 0]
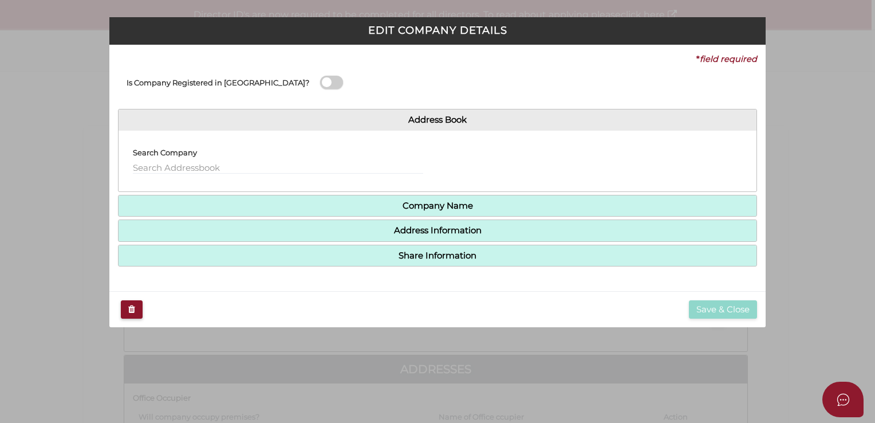
type input "1"
select select "$10.00"
type input "[PERSON_NAME] Family Trust"
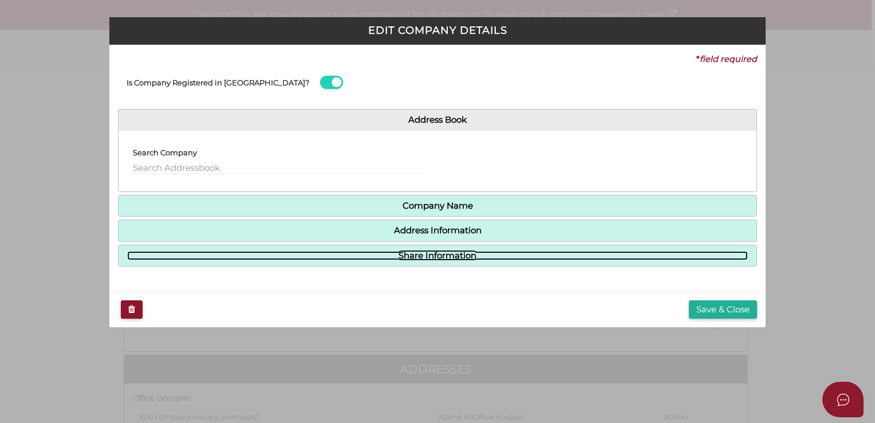
click at [444, 252] on link "Share Information" at bounding box center [437, 256] width 621 height 10
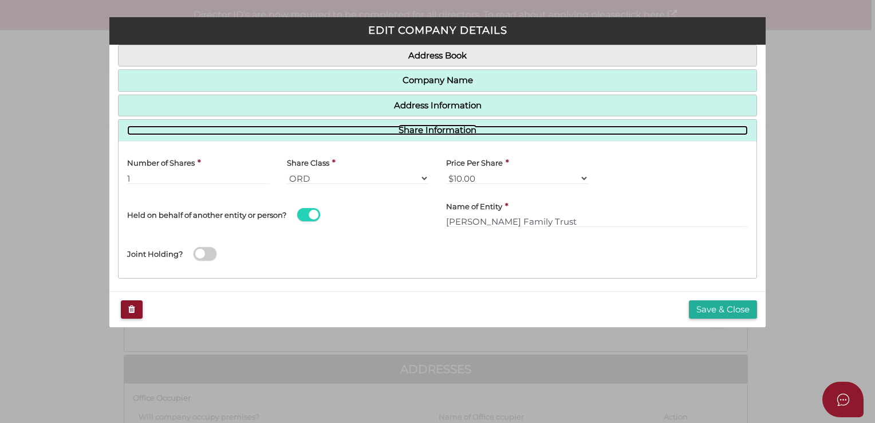
scroll to position [69, 0]
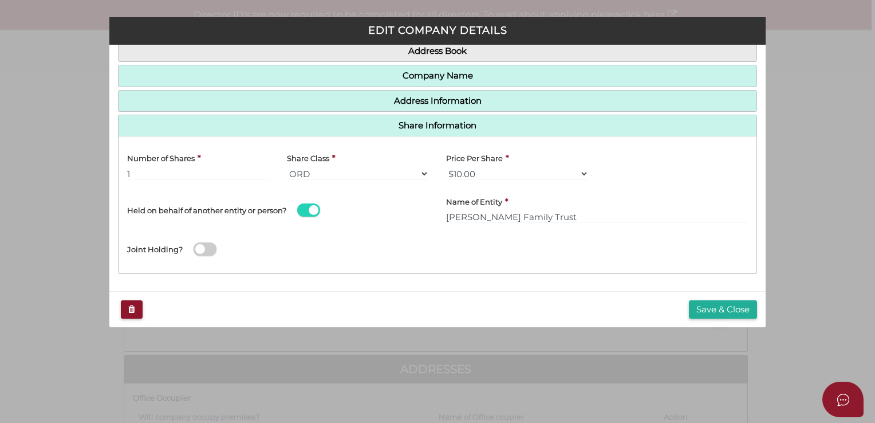
click at [304, 213] on span at bounding box center [308, 209] width 23 height 13
click at [0, 0] on input "checkbox" at bounding box center [0, 0] width 0 height 0
click at [316, 212] on span at bounding box center [308, 209] width 23 height 13
click at [0, 0] on input "checkbox" at bounding box center [0, 0] width 0 height 0
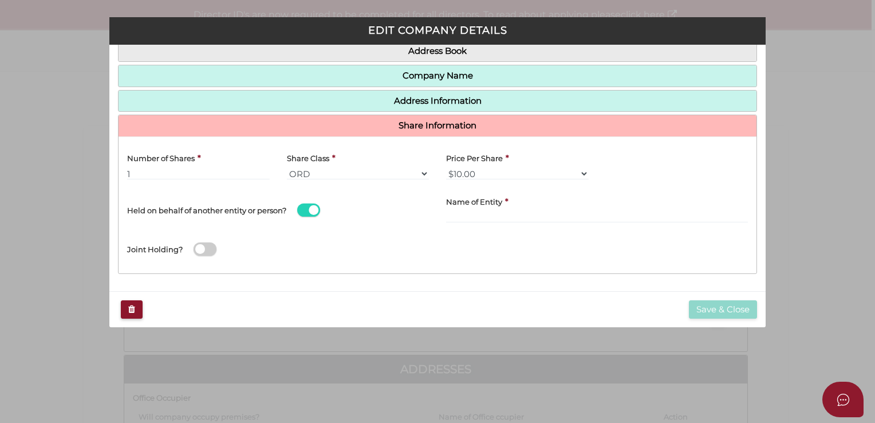
click at [296, 228] on div "Joint Holding?" at bounding box center [438, 245] width 638 height 37
click at [509, 216] on input "text" at bounding box center [597, 216] width 302 height 13
paste input "[PERSON_NAME] Family Trust"
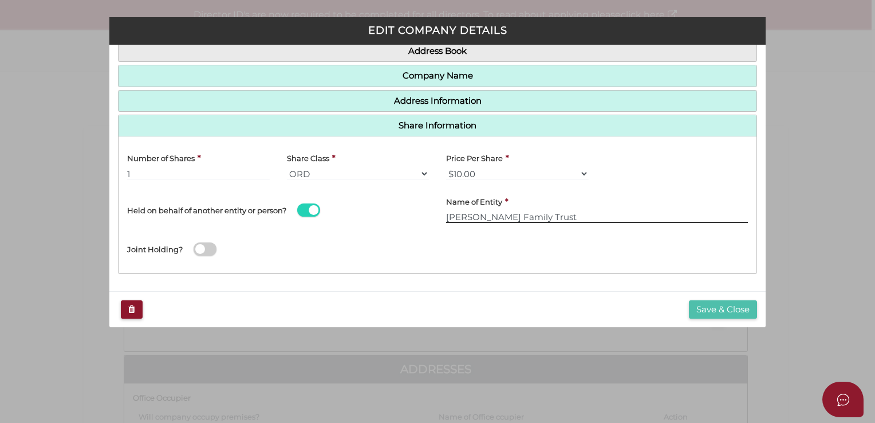
type input "[PERSON_NAME] Family Trust"
click at [707, 305] on button "Save & Close" at bounding box center [723, 309] width 68 height 19
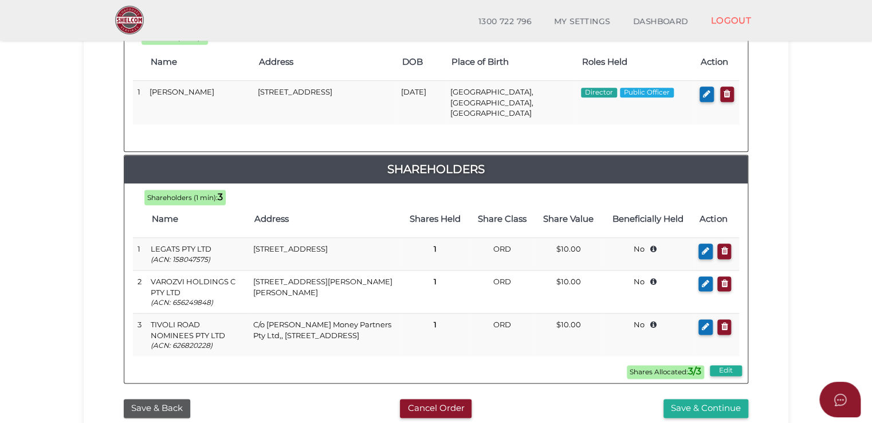
scroll to position [573, 0]
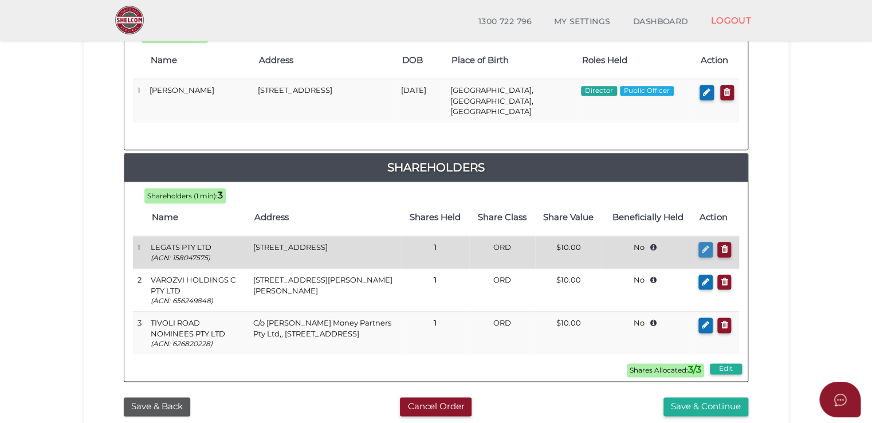
click at [703, 245] on icon "button" at bounding box center [705, 249] width 7 height 9
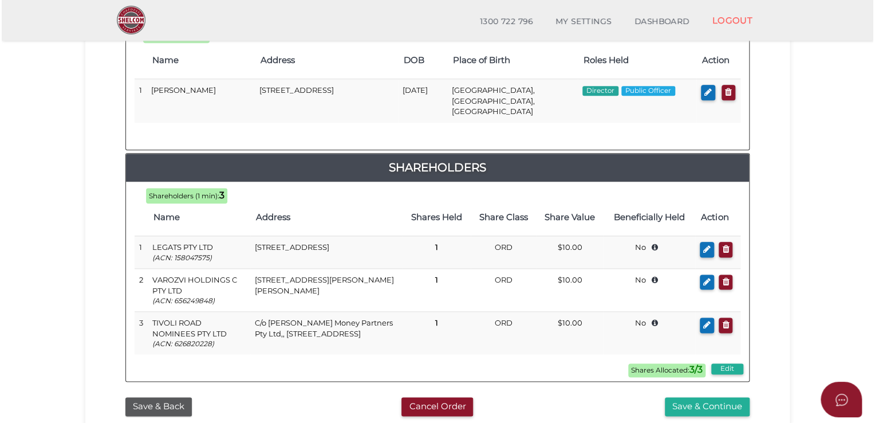
scroll to position [0, 0]
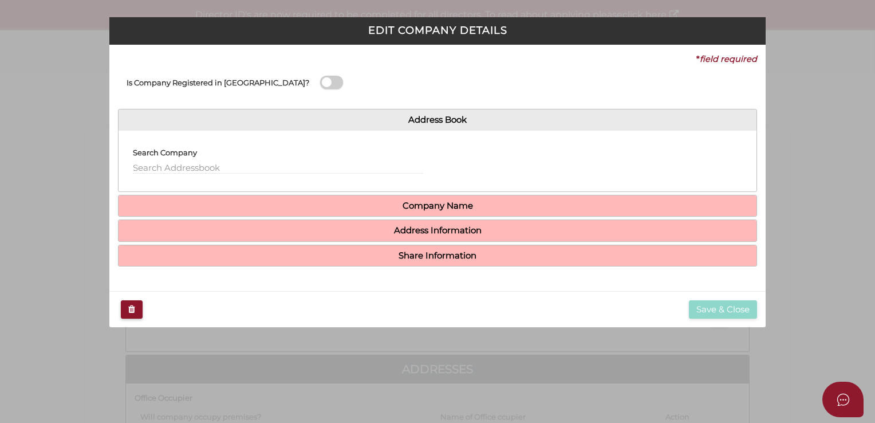
type input "1"
select select "$10.00"
type input "[PERSON_NAME] Family Trust"
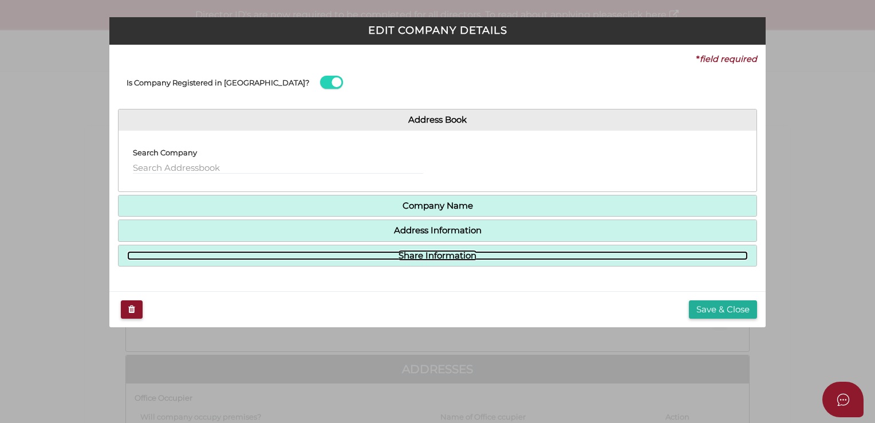
click at [554, 259] on link "Share Information" at bounding box center [437, 256] width 621 height 10
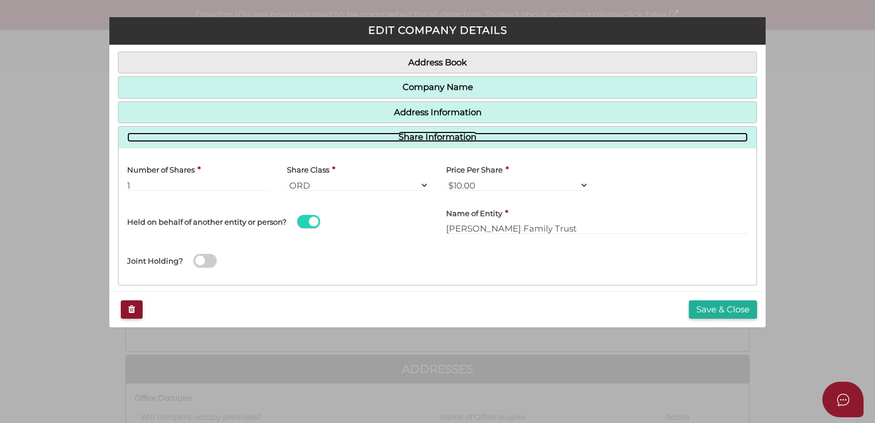
scroll to position [69, 0]
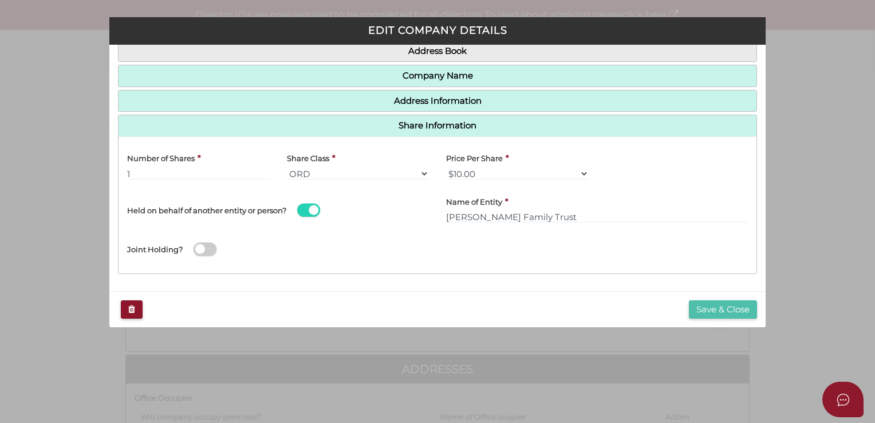
click at [715, 301] on button "Save & Close" at bounding box center [723, 309] width 68 height 19
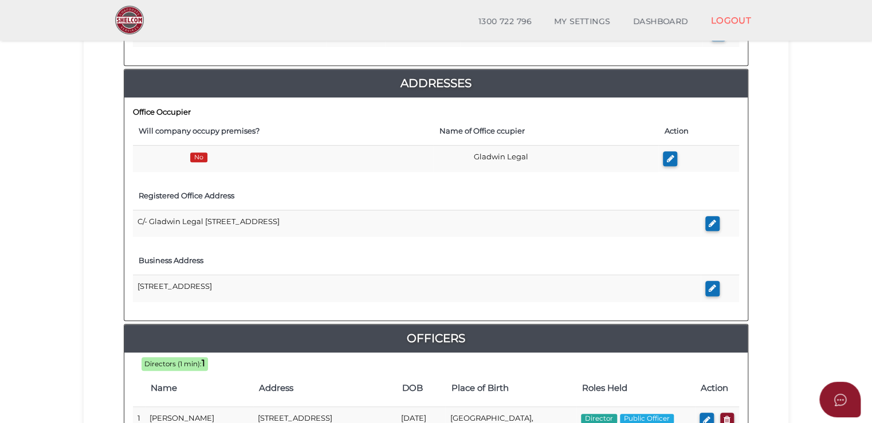
scroll to position [229, 0]
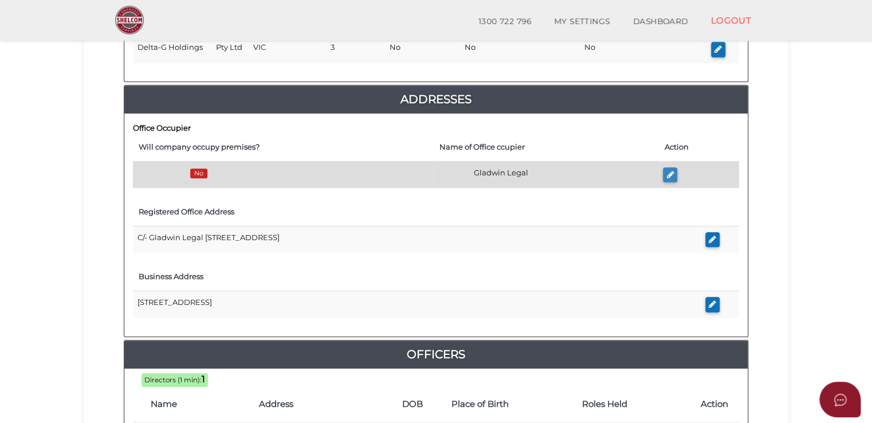
click at [663, 175] on button "button" at bounding box center [670, 174] width 14 height 15
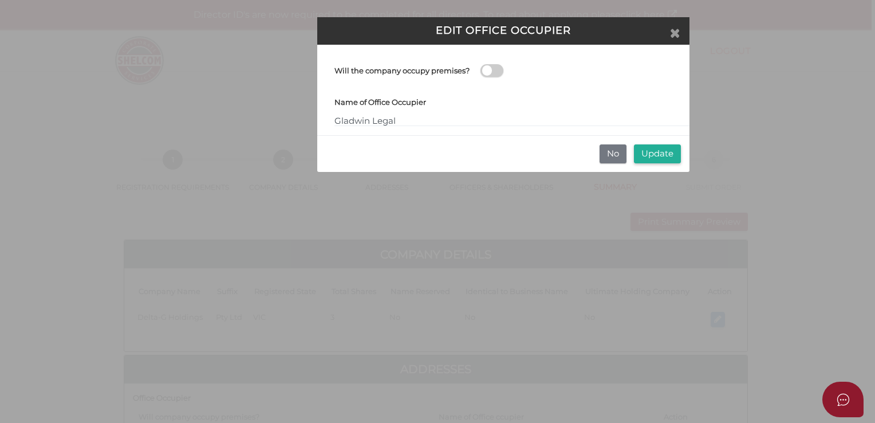
click at [672, 38] on icon "Close" at bounding box center [675, 32] width 10 height 13
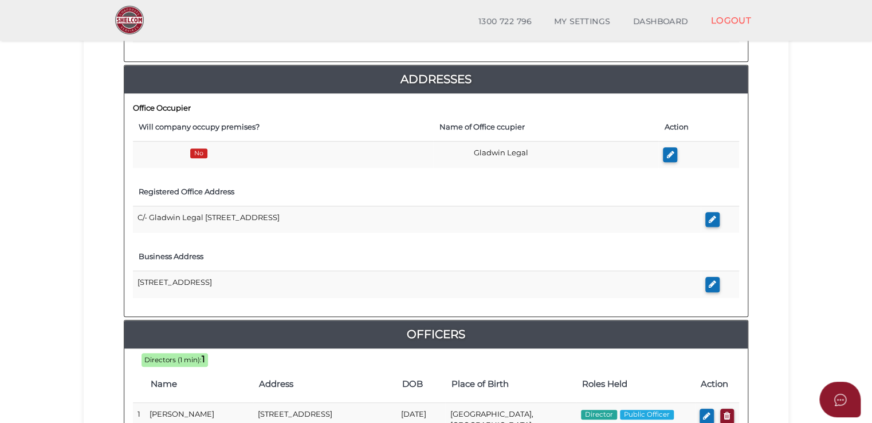
scroll to position [229, 0]
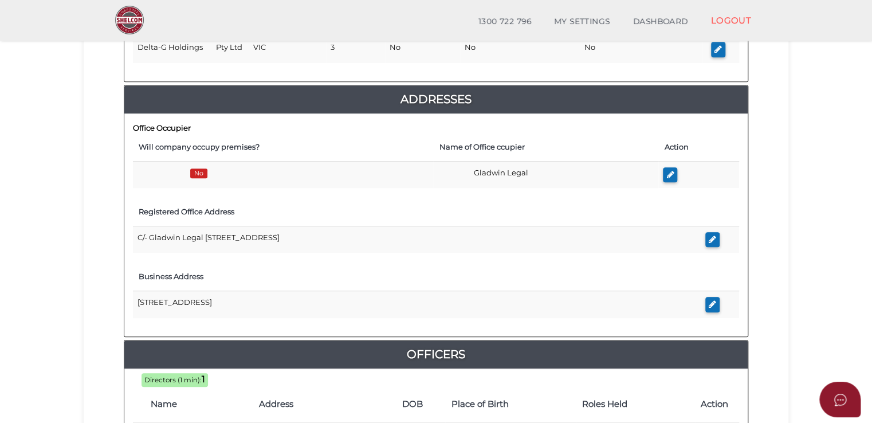
click at [73, 215] on section "Company Registration 2ccb1bc481753d6dad8253e7354f1426 1 REGISTRATION REQUIREMEN…" at bounding box center [436, 309] width 872 height 1017
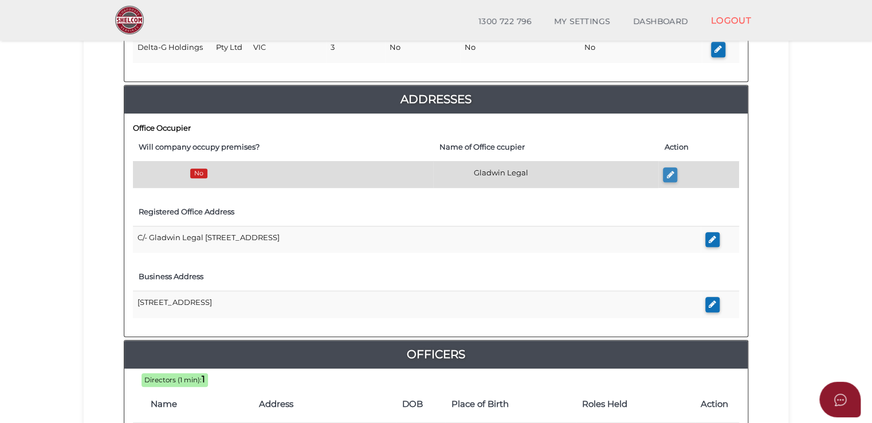
click at [674, 172] on button "button" at bounding box center [670, 174] width 14 height 15
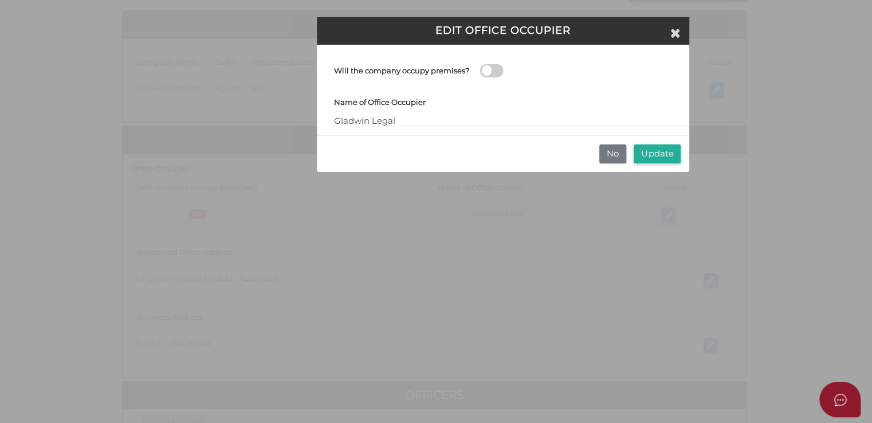
scroll to position [0, 0]
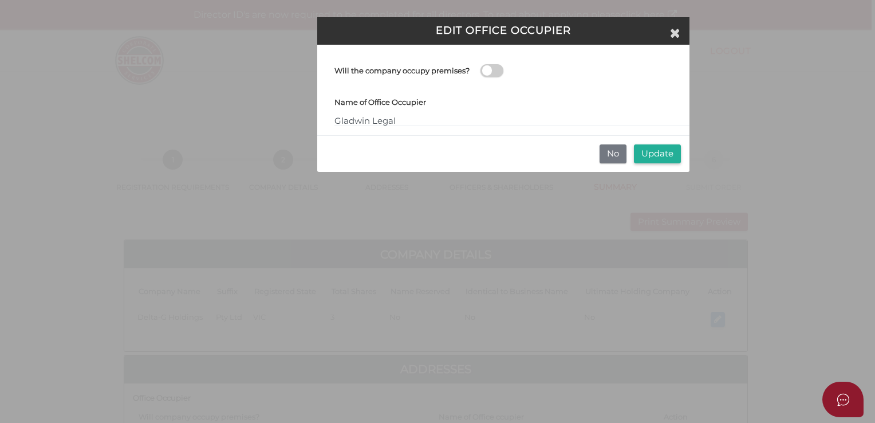
click at [496, 73] on span at bounding box center [492, 70] width 23 height 13
click at [0, 0] on input "checkbox" at bounding box center [0, 0] width 0 height 0
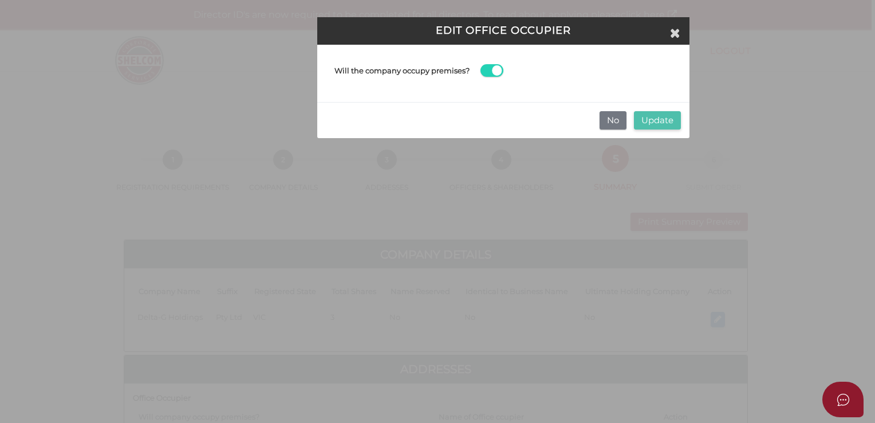
click at [642, 120] on button "Update" at bounding box center [657, 120] width 47 height 19
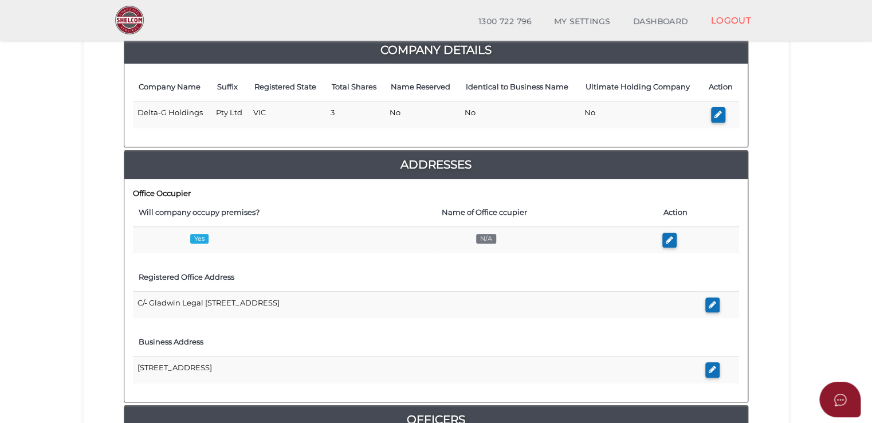
scroll to position [172, 0]
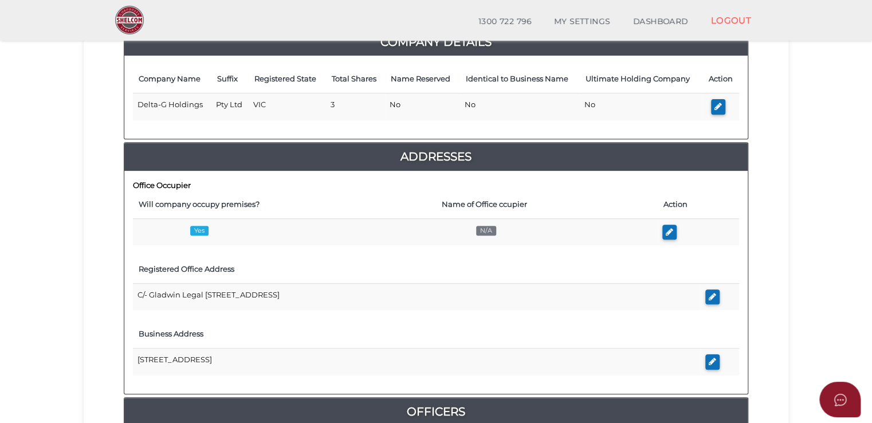
click at [121, 266] on div "Company Details Company Name Suffix Registered State Total Shares Name Reserved…" at bounding box center [436, 409] width 642 height 765
click at [775, 215] on div "Print Summary Preview VIEW DOCUMENT Please click here to view this document in …" at bounding box center [435, 386] width 687 height 813
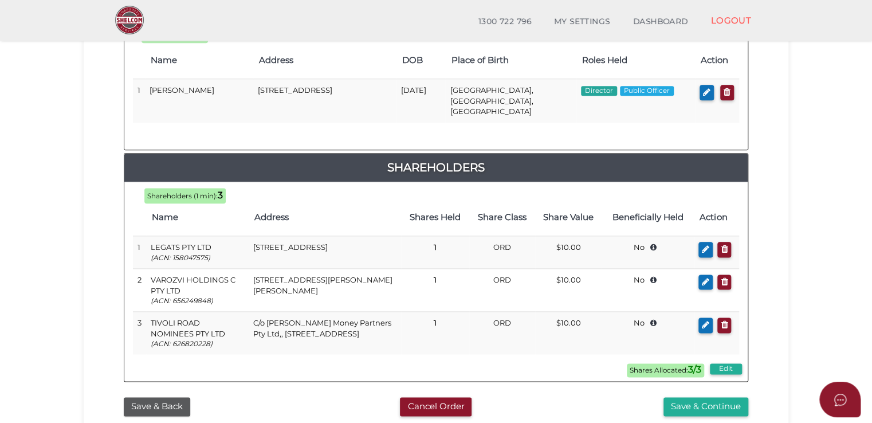
scroll to position [655, 0]
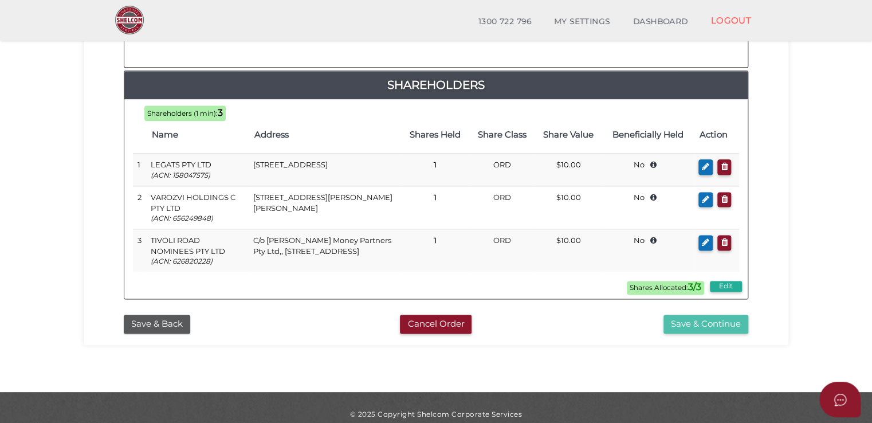
click at [707, 314] on button "Save & Continue" at bounding box center [705, 323] width 85 height 19
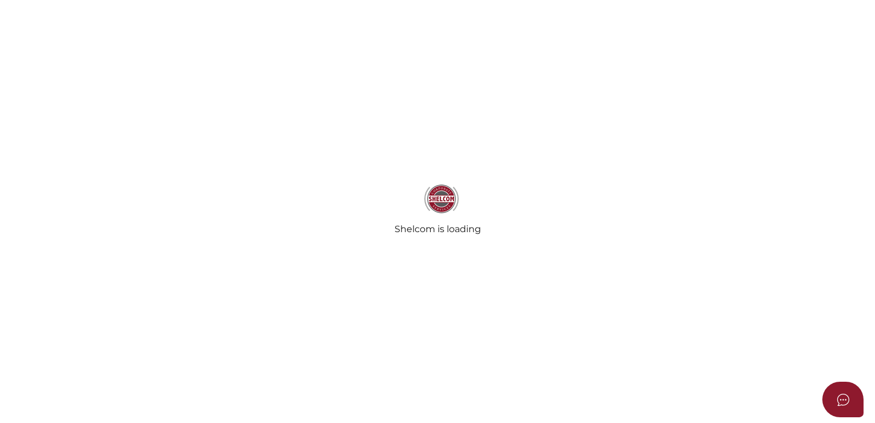
select select "Comb Binding"
select select "No"
radio input "true"
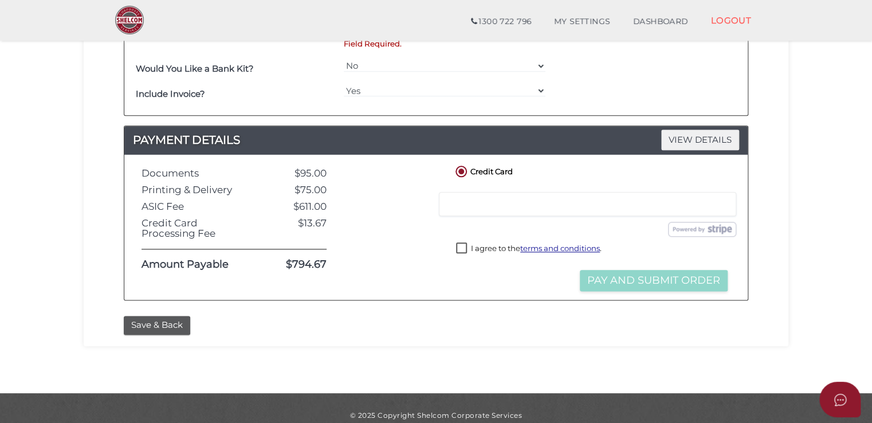
scroll to position [557, 0]
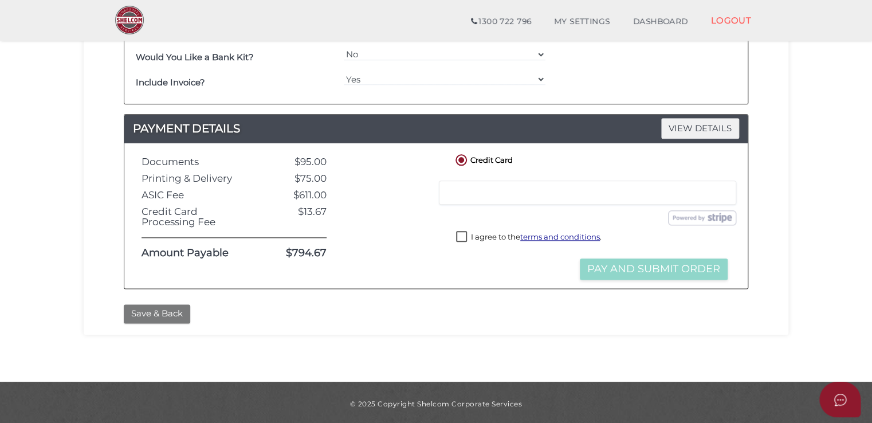
click at [159, 316] on button "Save & Back" at bounding box center [157, 313] width 66 height 19
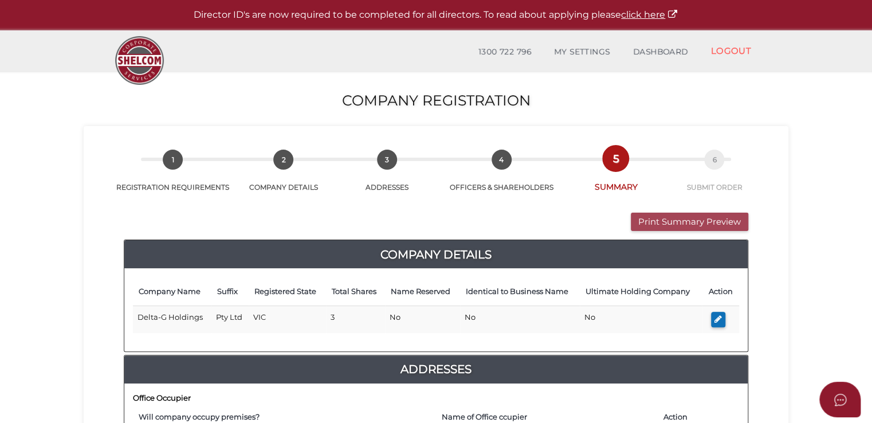
click at [638, 227] on button "Print Summary Preview" at bounding box center [689, 222] width 117 height 19
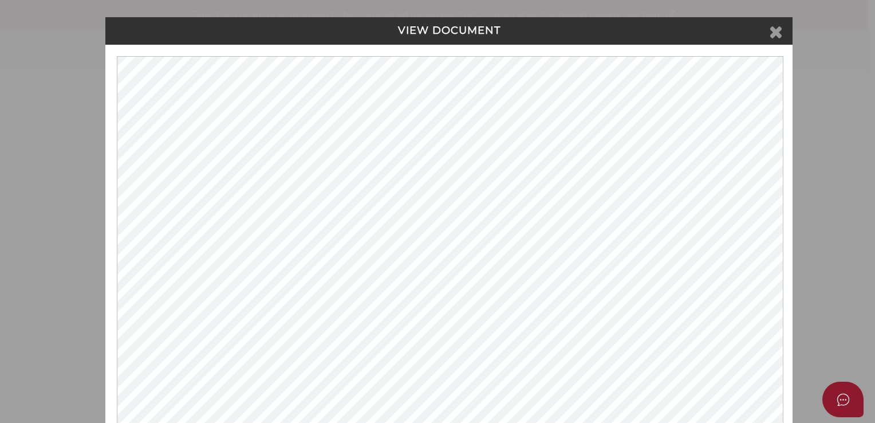
click at [769, 36] on icon at bounding box center [776, 31] width 14 height 17
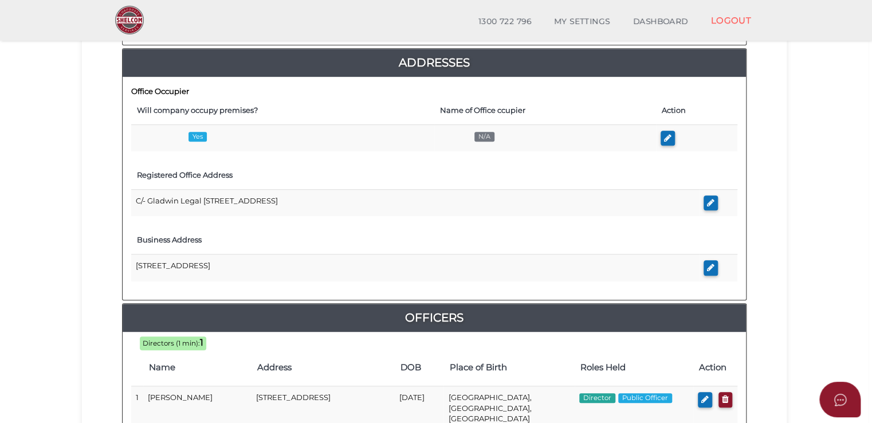
scroll to position [197, 0]
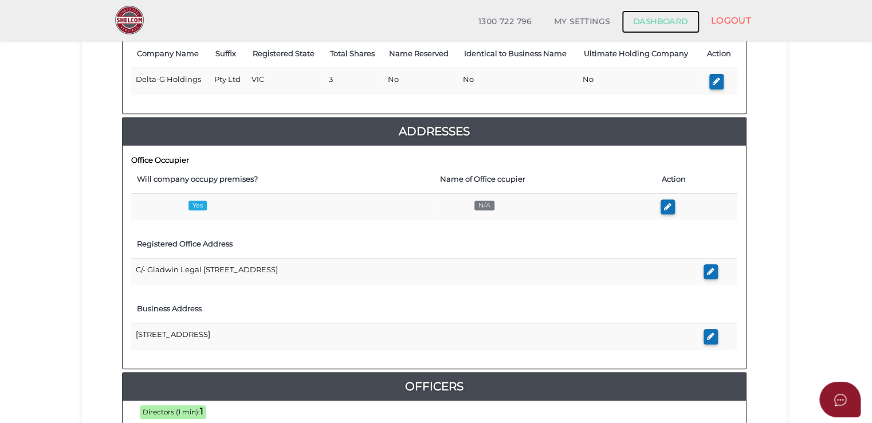
click at [669, 19] on link "DASHBOARD" at bounding box center [660, 21] width 78 height 23
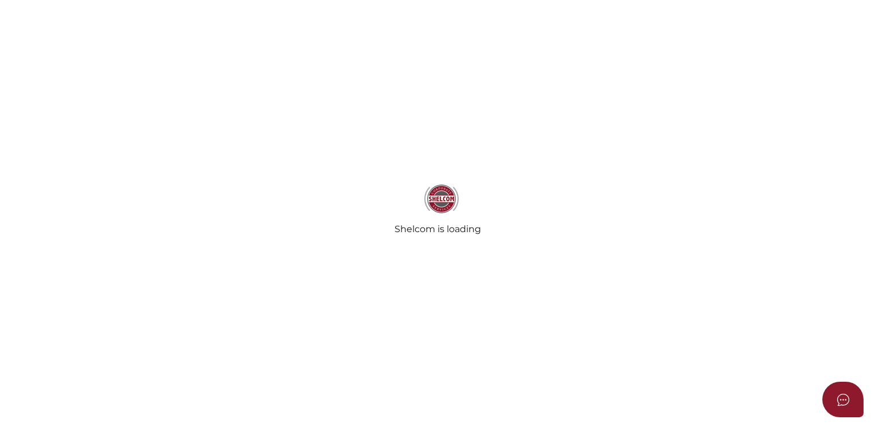
type input "[DATE]"
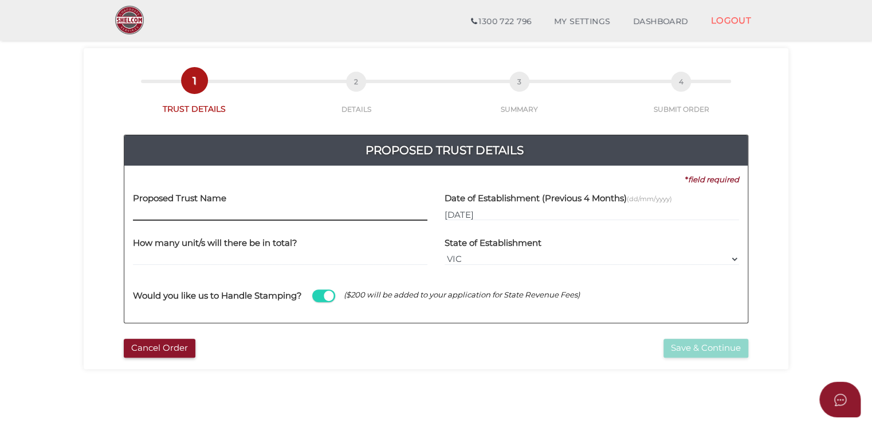
scroll to position [57, 0]
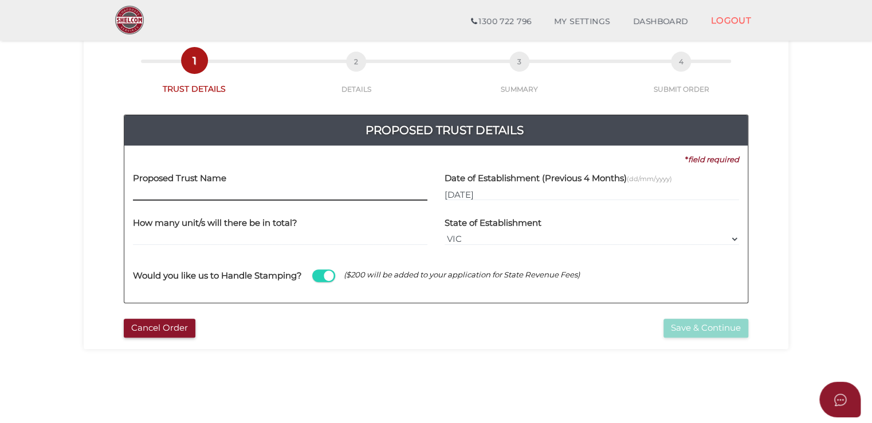
paste input "Delta-G Holdings Trust"
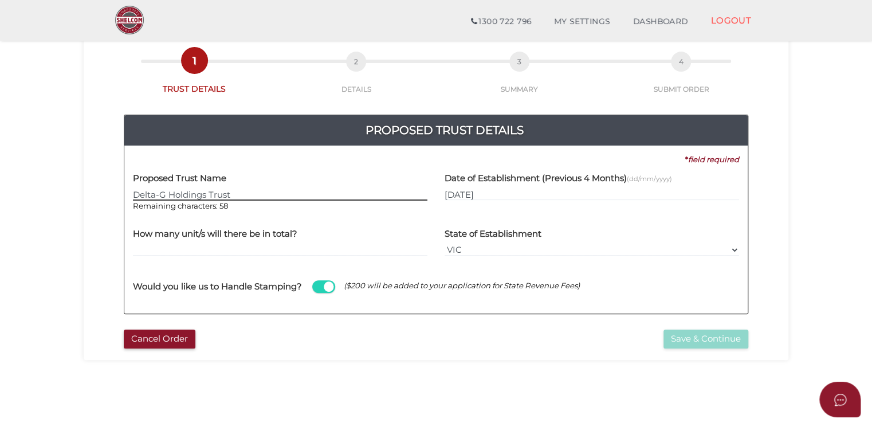
type input "Delta-G Holdings Trust"
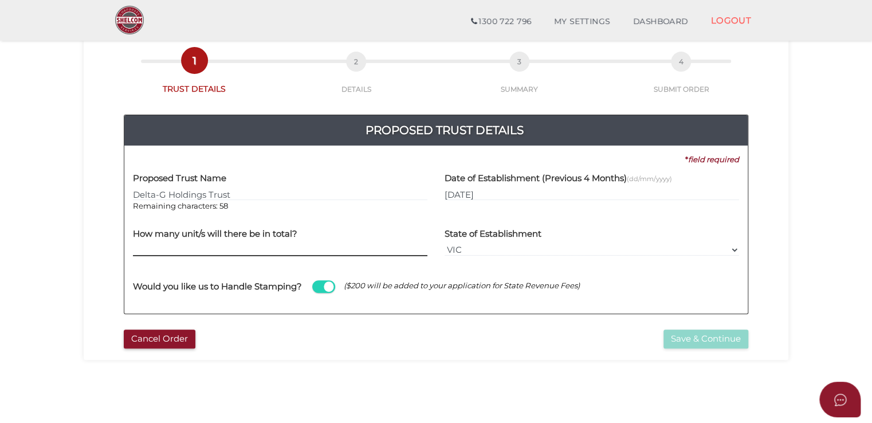
click at [241, 249] on input "text" at bounding box center [280, 249] width 294 height 13
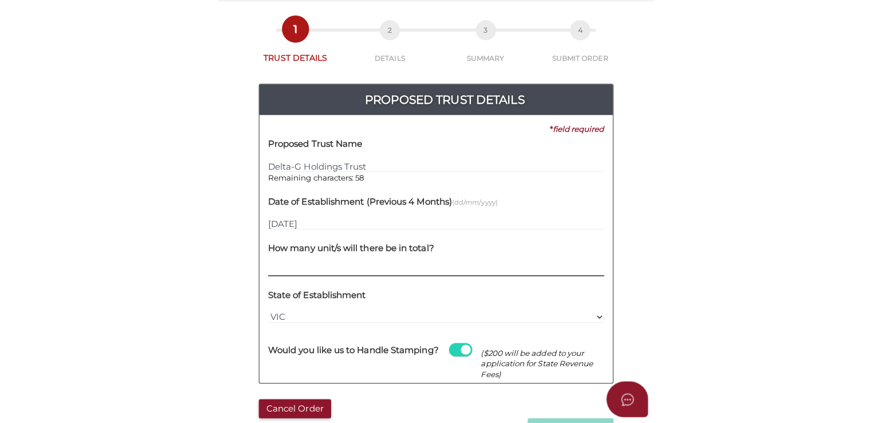
scroll to position [128, 0]
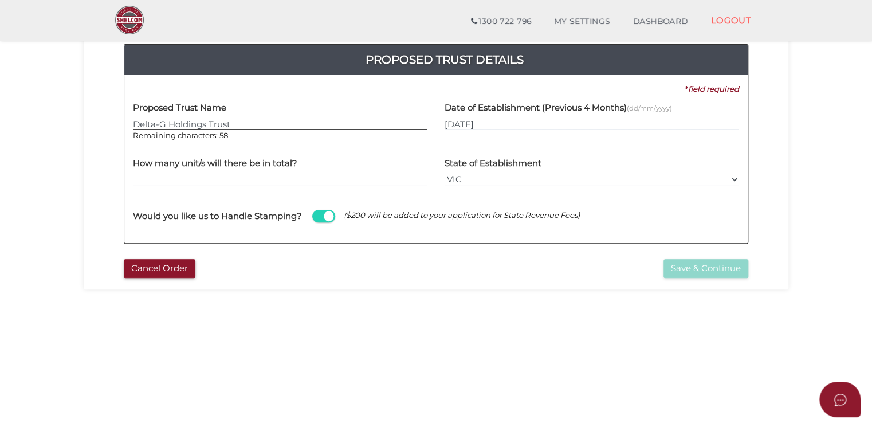
drag, startPoint x: 217, startPoint y: 124, endPoint x: 21, endPoint y: 129, distance: 196.6
click at [21, 129] on section "Unit Trust 2ccb1bc481753d6dad8253e7354f1426 1 TRUST DETAILS 2 DETAILS 3 SUMMARY…" at bounding box center [436, 259] width 872 height 712
click at [254, 176] on input "text" at bounding box center [280, 179] width 294 height 13
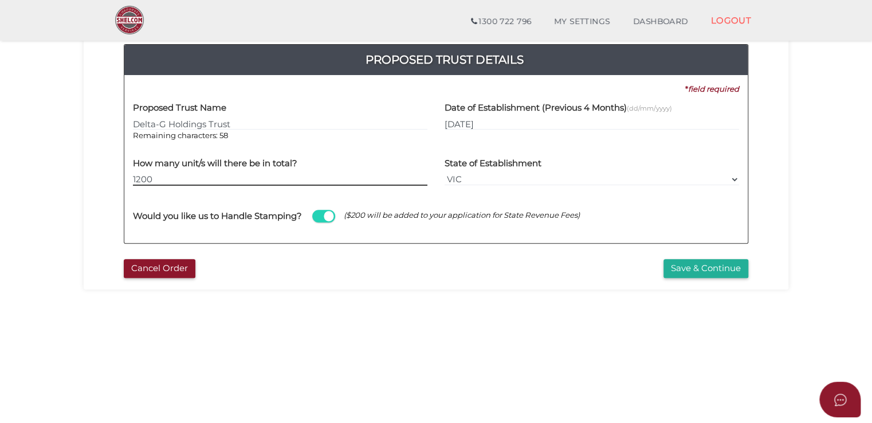
type input "1200"
drag, startPoint x: 233, startPoint y: 123, endPoint x: 74, endPoint y: 125, distance: 159.2
click at [74, 125] on section "Unit Trust 2ccb1bc481753d6dad8253e7354f1426 1 TRUST DETAILS 2 DETAILS 3 SUMMARY…" at bounding box center [436, 259] width 872 height 712
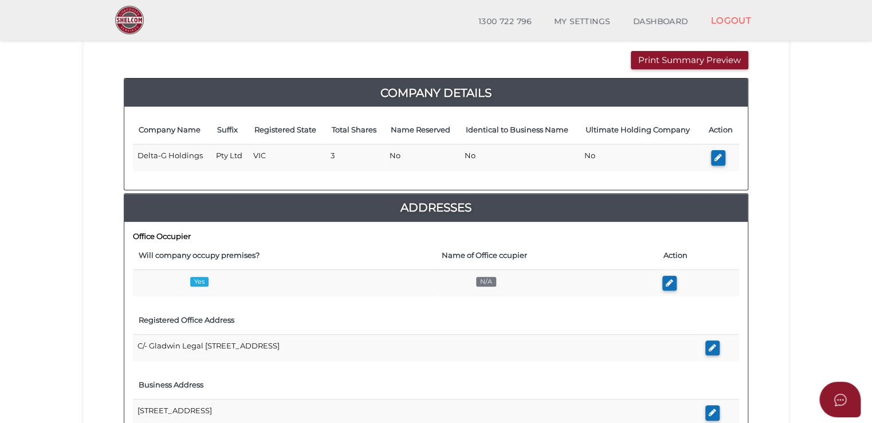
scroll to position [229, 0]
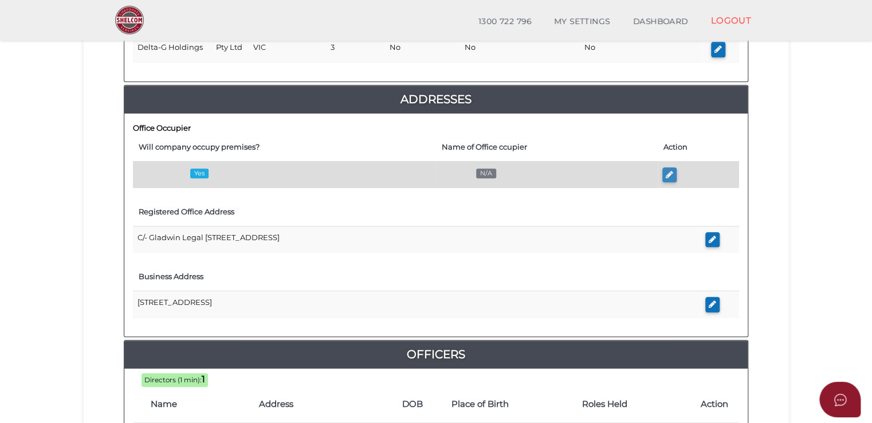
click at [662, 178] on button "button" at bounding box center [669, 174] width 14 height 15
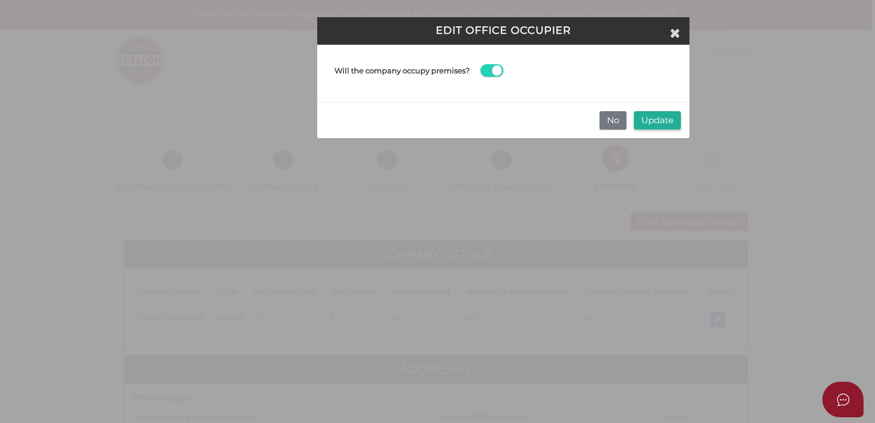
click at [490, 66] on span at bounding box center [492, 70] width 23 height 13
click at [0, 0] on input "checkbox" at bounding box center [0, 0] width 0 height 0
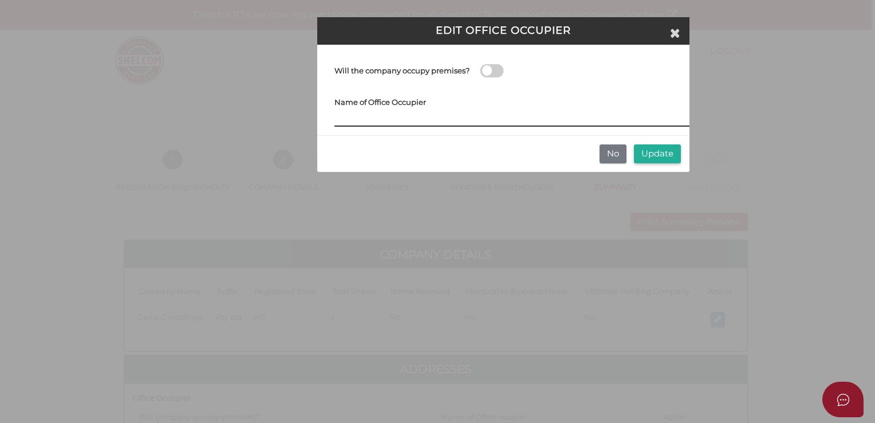
click at [384, 116] on input at bounding box center [512, 120] width 355 height 13
type input "Gladwin Legal Pty Ltd"
click at [659, 150] on button "Update" at bounding box center [657, 153] width 47 height 19
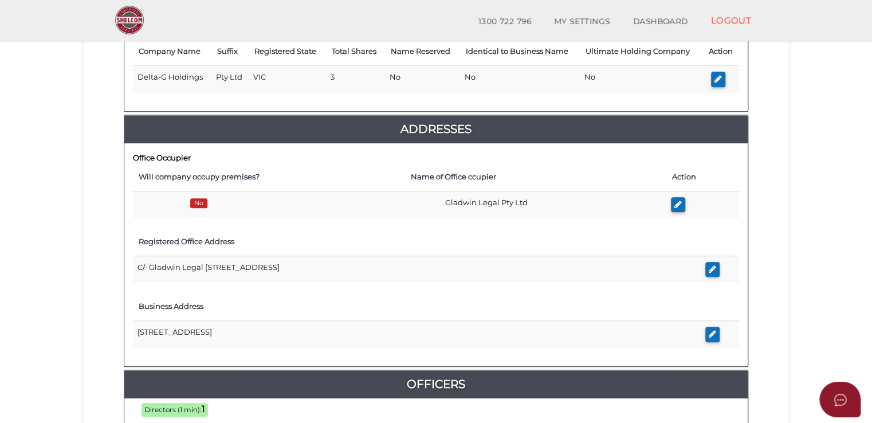
scroll to position [172, 0]
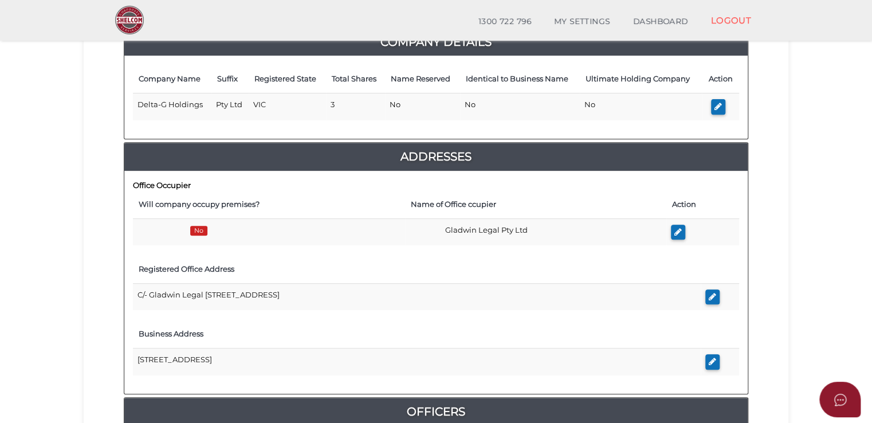
click at [97, 239] on div "Print Summary Preview VIEW DOCUMENT Please click here to view this document in …" at bounding box center [435, 386] width 687 height 813
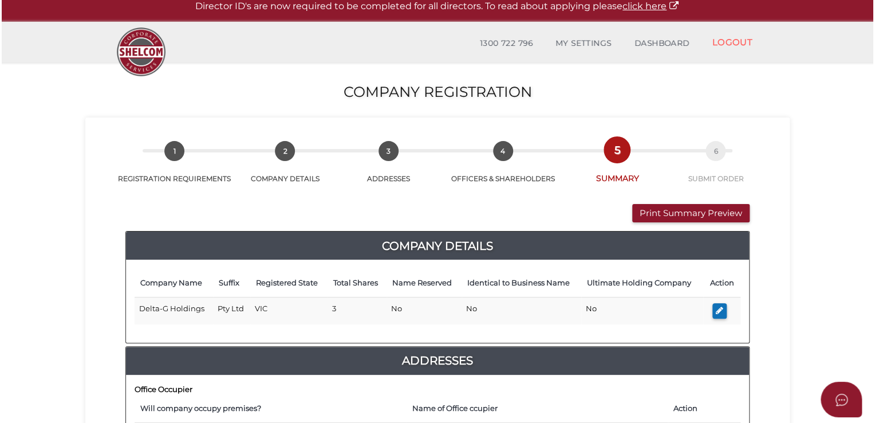
scroll to position [0, 0]
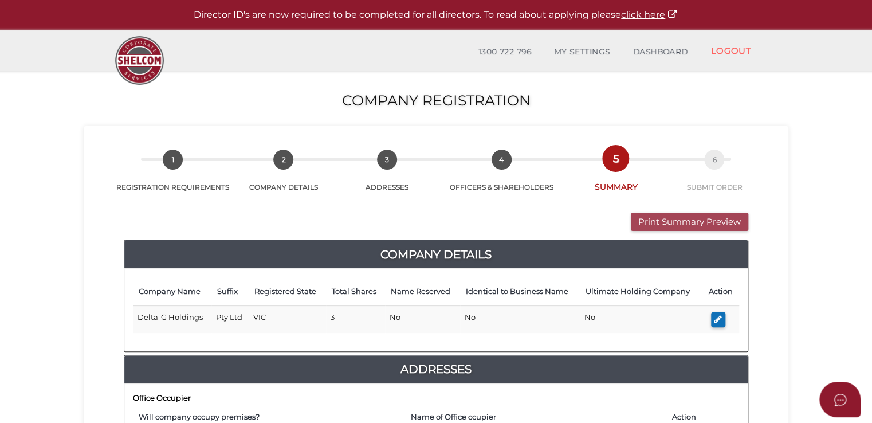
click at [722, 218] on button "Print Summary Preview" at bounding box center [689, 222] width 117 height 19
